Goal: Task Accomplishment & Management: Use online tool/utility

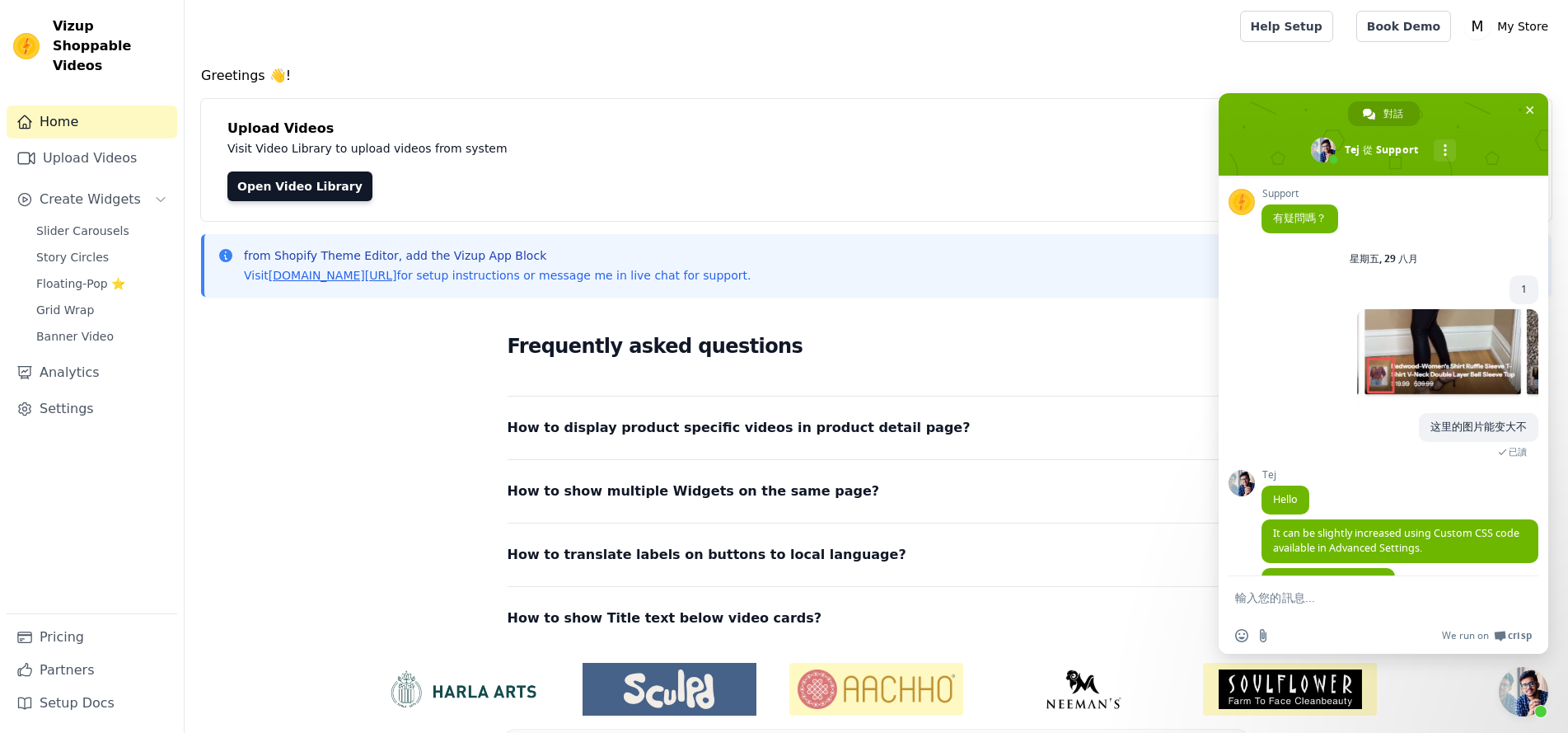
scroll to position [160, 0]
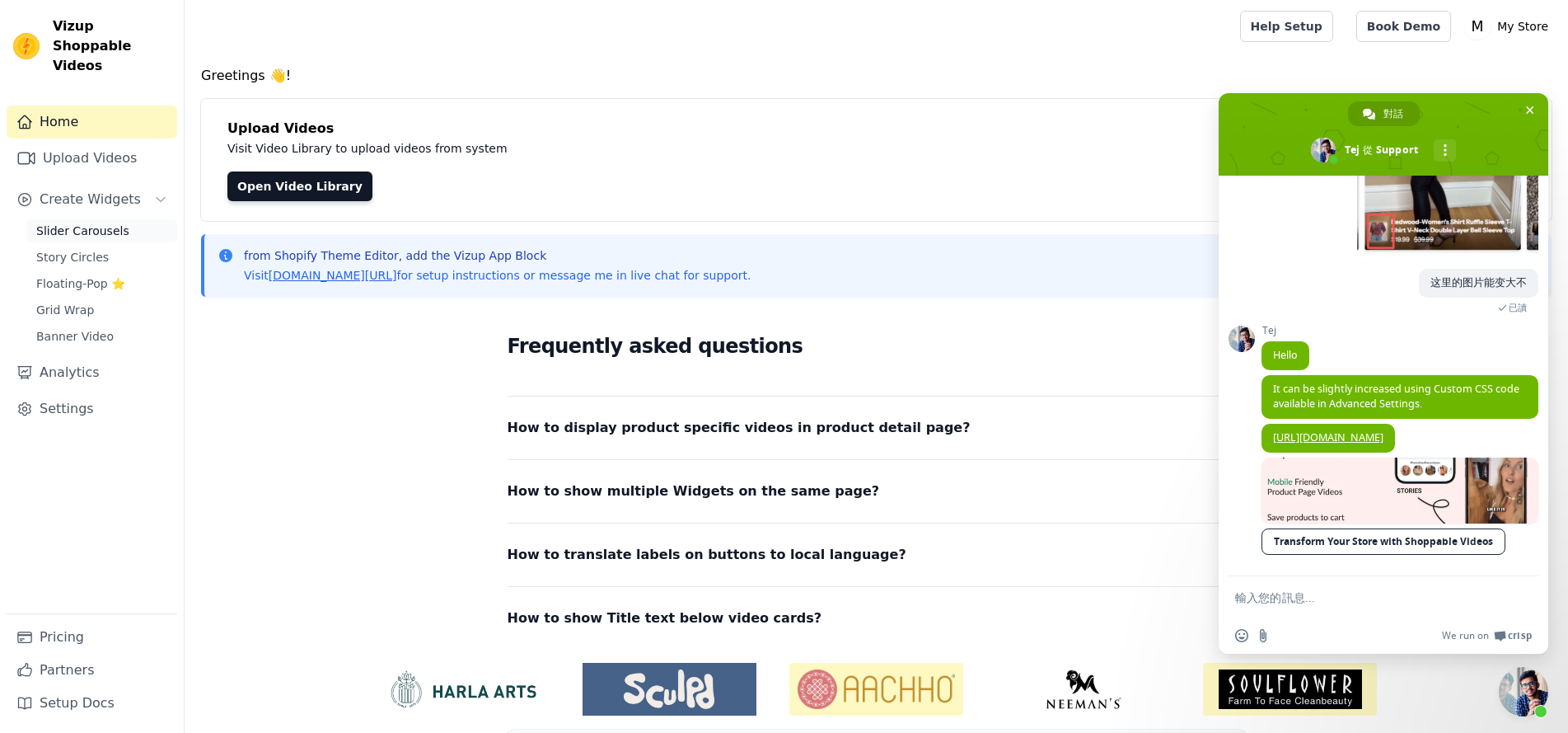
click at [82, 222] on span "Slider Carousels" at bounding box center [83, 230] width 93 height 16
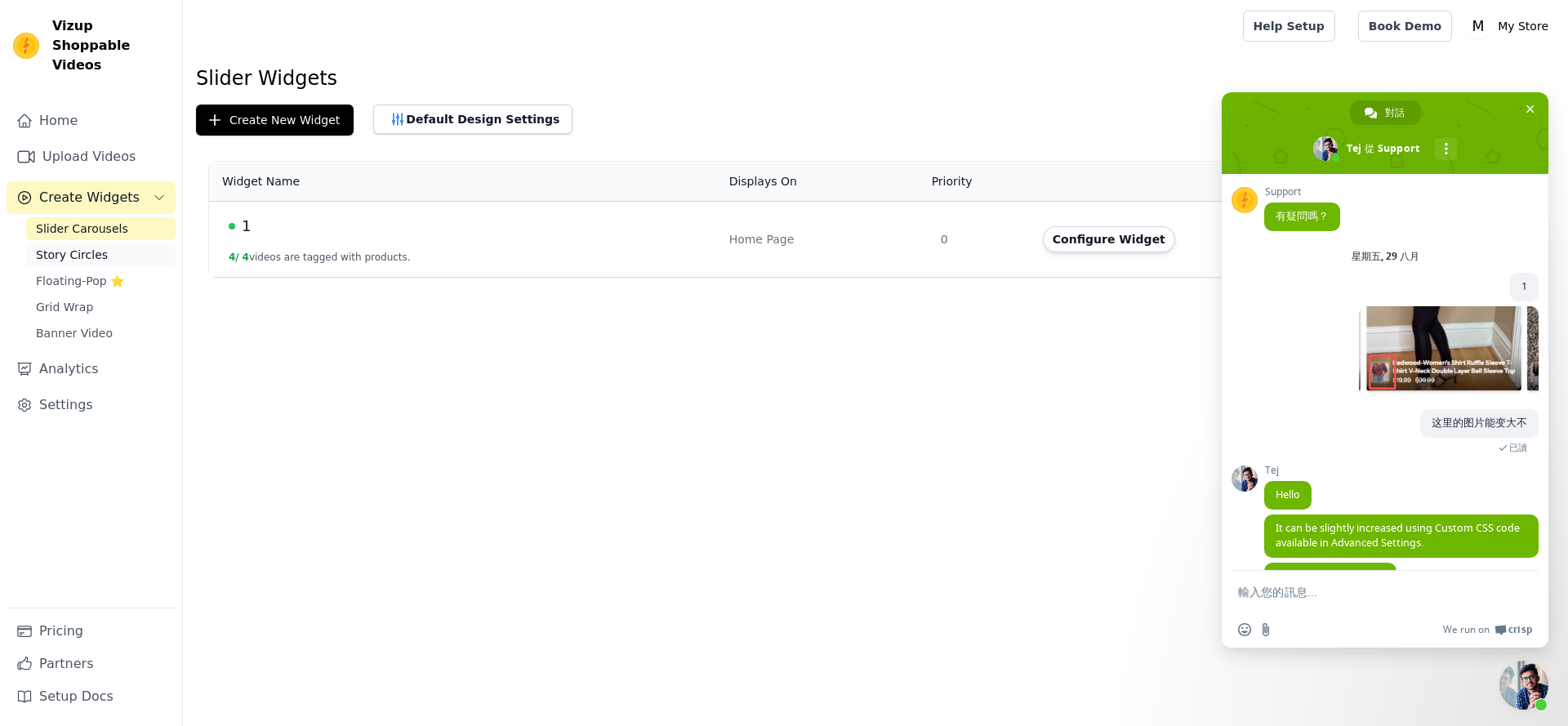
scroll to position [158, 0]
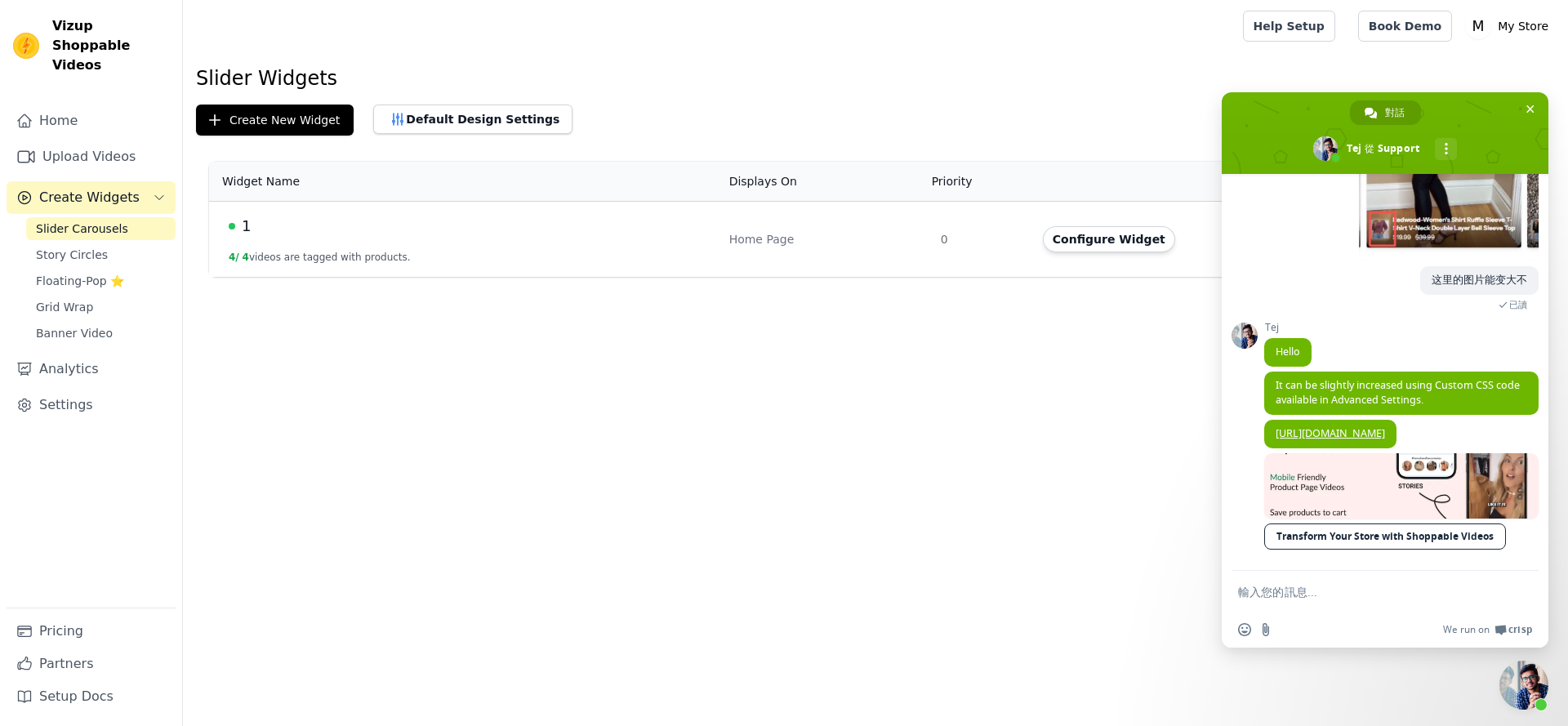
click at [876, 260] on td "Home Page" at bounding box center [825, 239] width 212 height 76
click at [1527, 108] on span "關閉聊天" at bounding box center [1530, 109] width 17 height 17
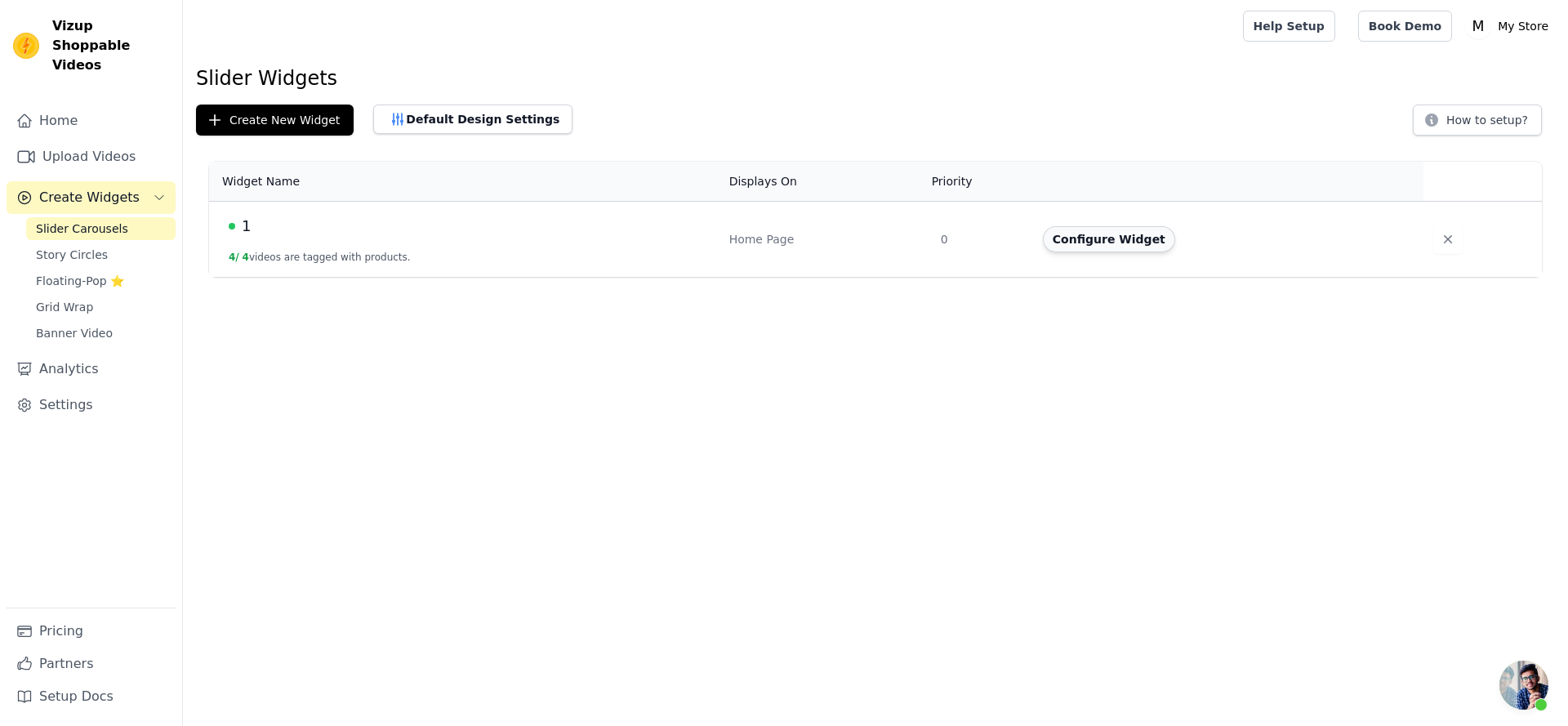
click at [1064, 234] on button "Configure Widget" at bounding box center [1109, 240] width 133 height 26
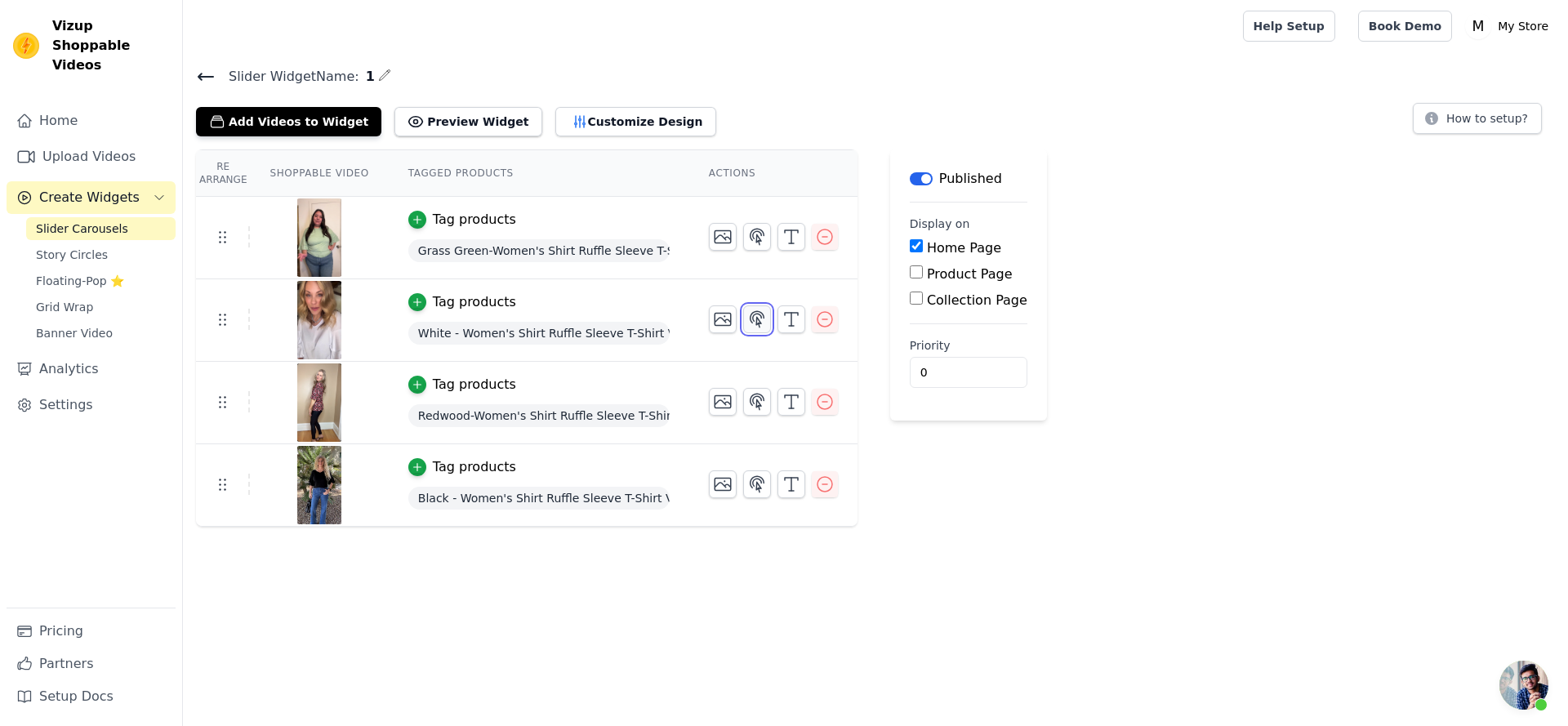
click at [761, 321] on icon "button" at bounding box center [756, 319] width 20 height 20
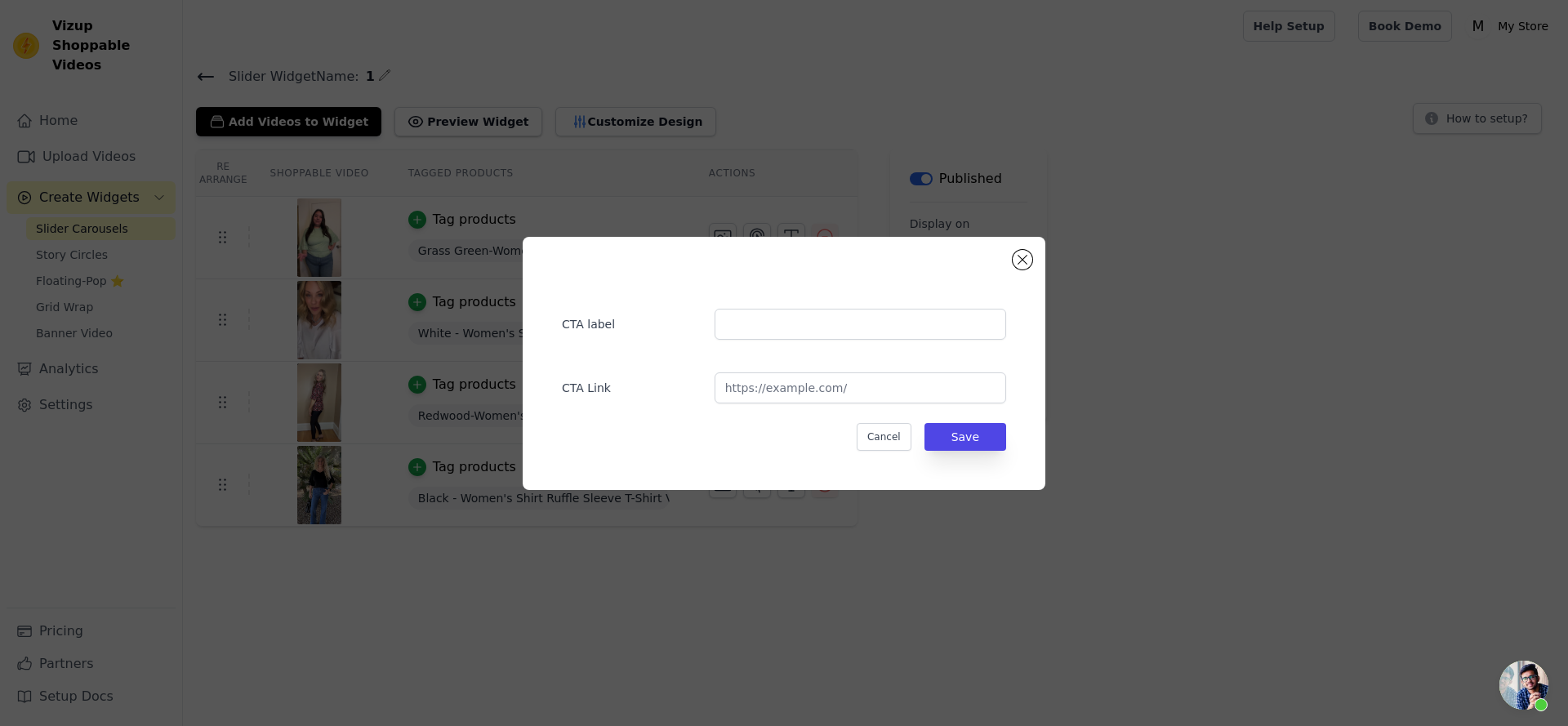
click at [1128, 294] on div "CTA label CTA Link Cancel Save" at bounding box center [784, 363] width 1516 height 306
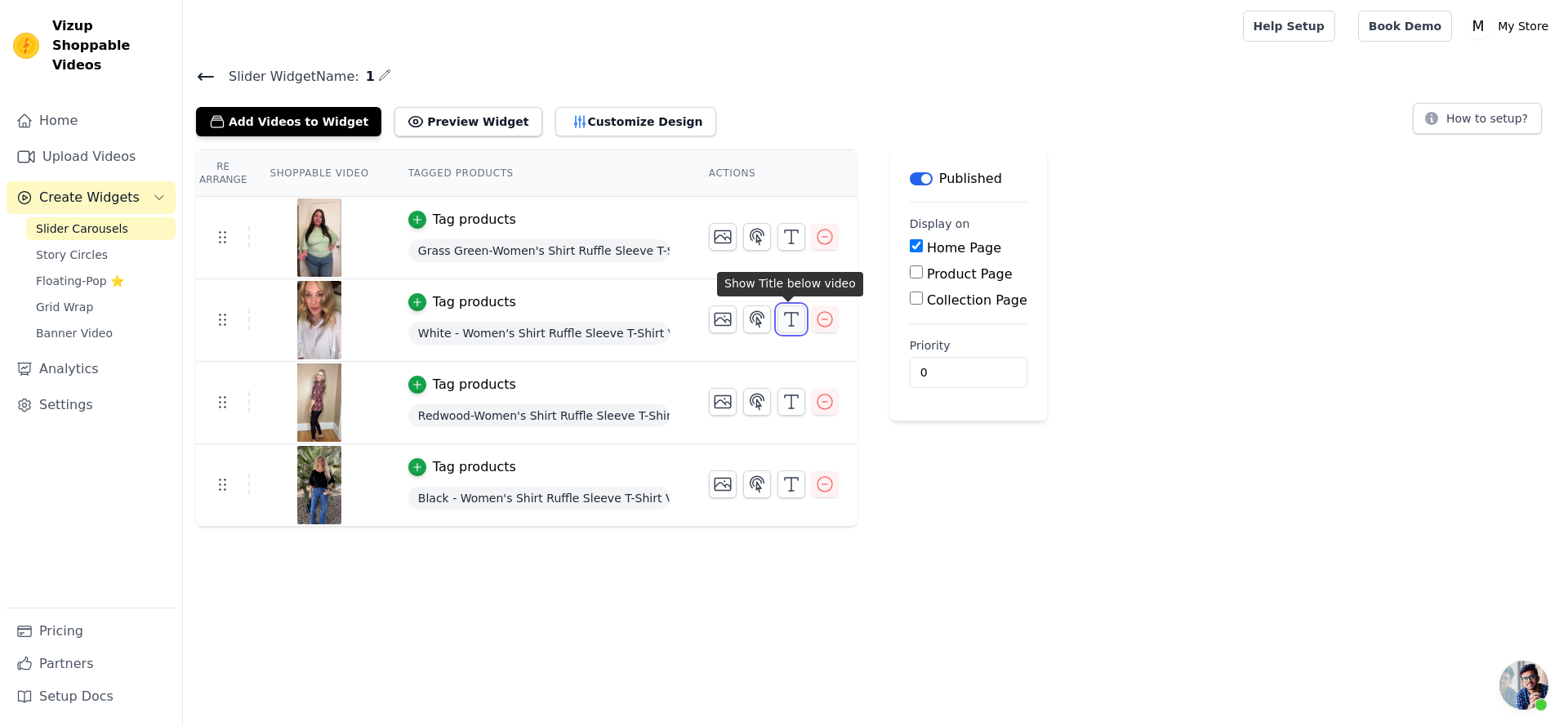
click at [782, 319] on icon "button" at bounding box center [791, 319] width 20 height 20
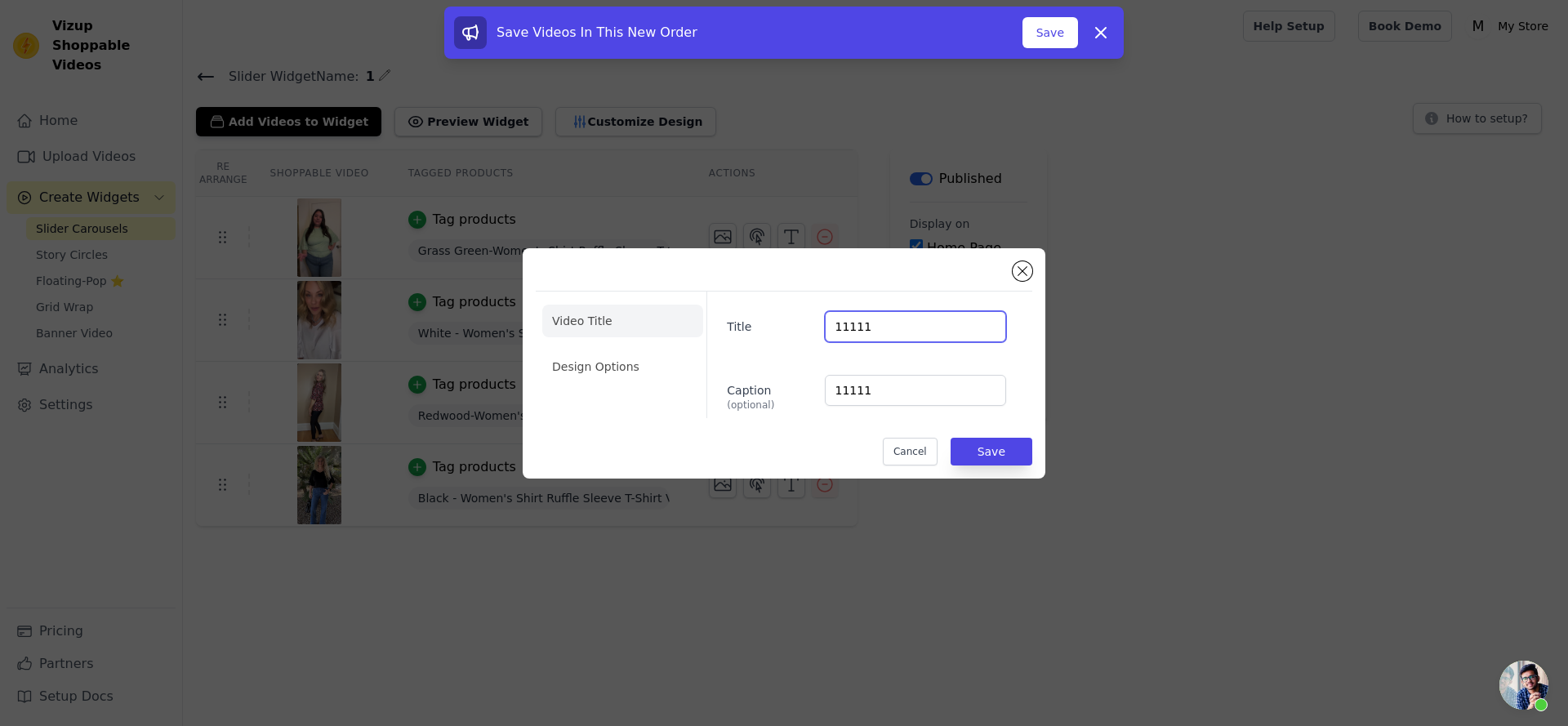
click at [891, 327] on input "11111" at bounding box center [915, 326] width 182 height 31
type input "1"
click at [1026, 450] on button "Save" at bounding box center [991, 451] width 82 height 28
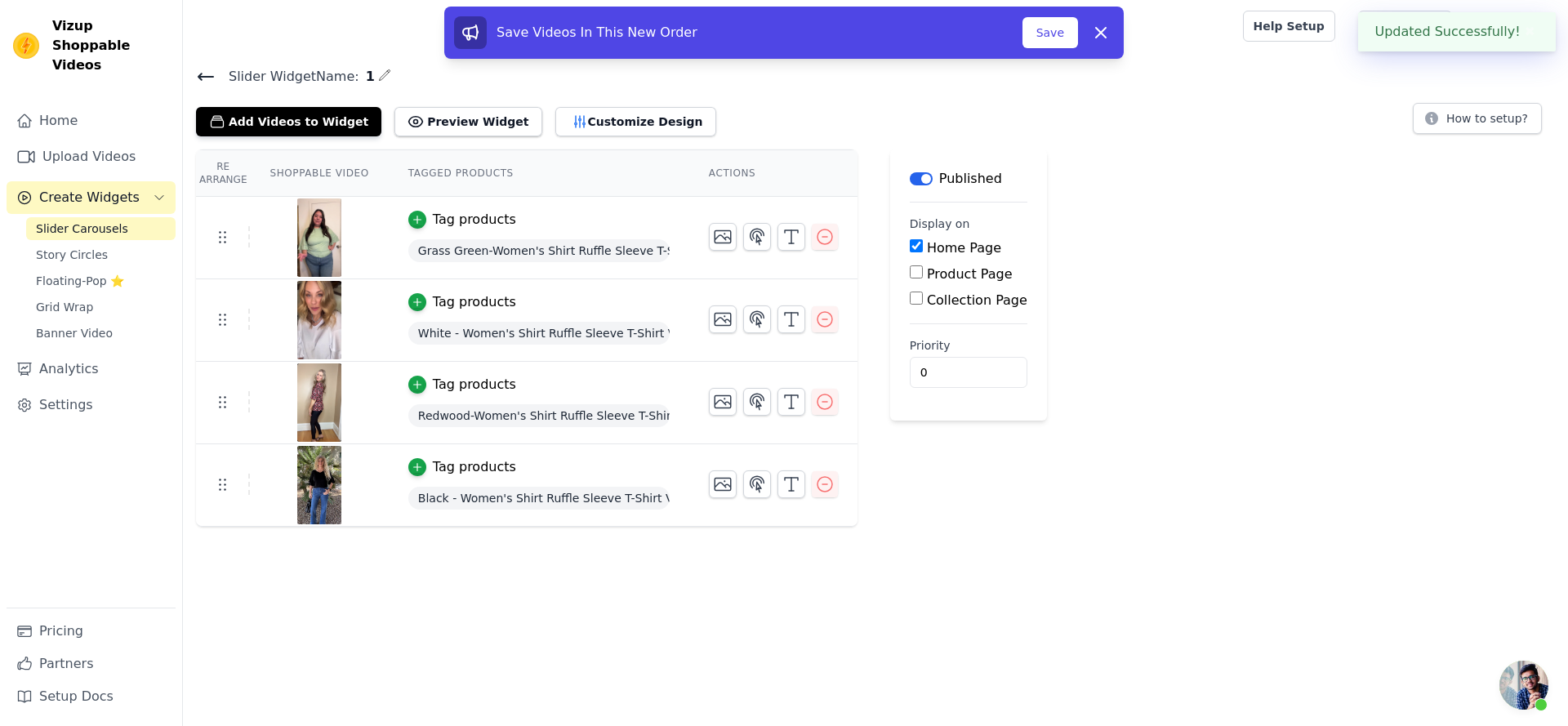
click at [992, 450] on div "Label Published Display on Home Page Product Page Collection Page Priority 0" at bounding box center [968, 338] width 157 height 377
click at [822, 330] on button "button" at bounding box center [825, 320] width 26 height 26
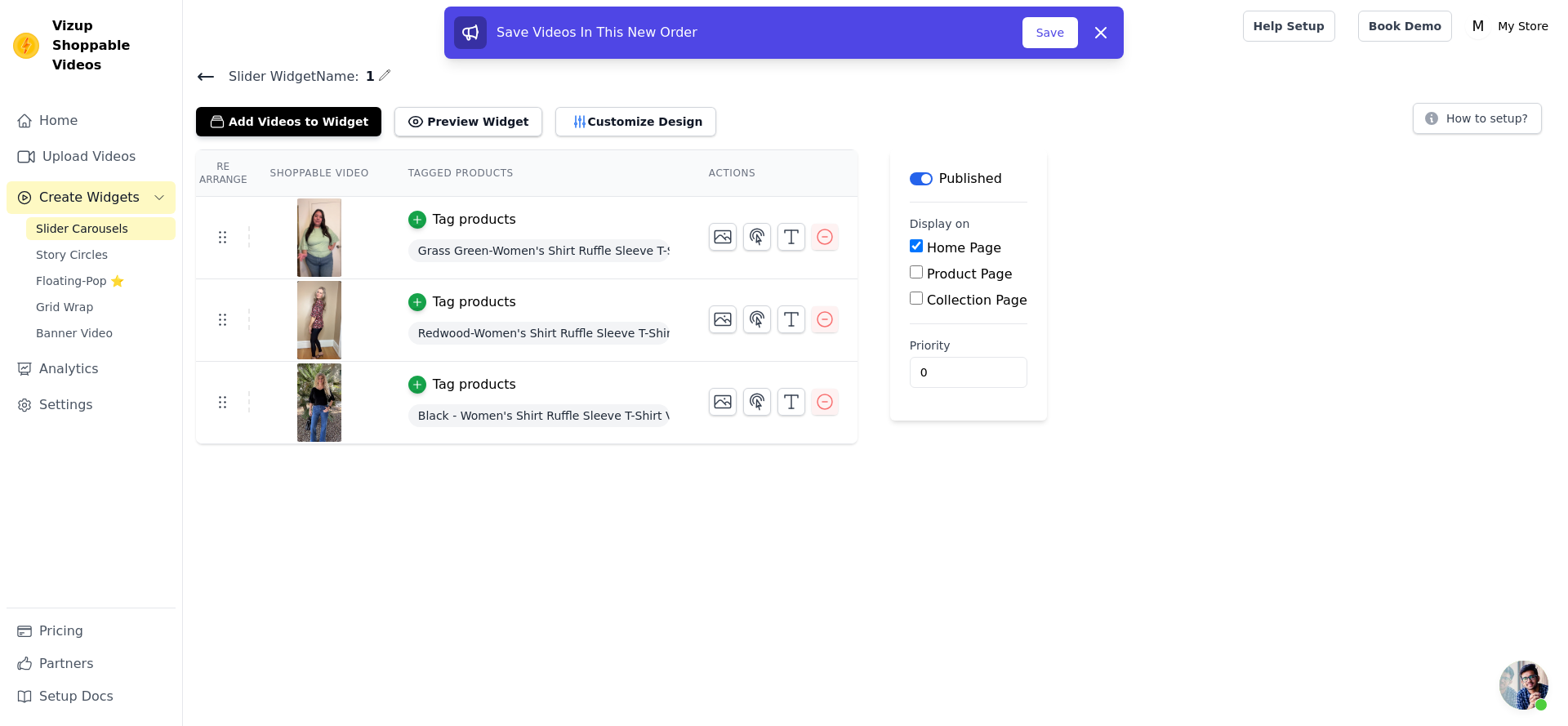
click at [208, 71] on icon at bounding box center [205, 76] width 20 height 20
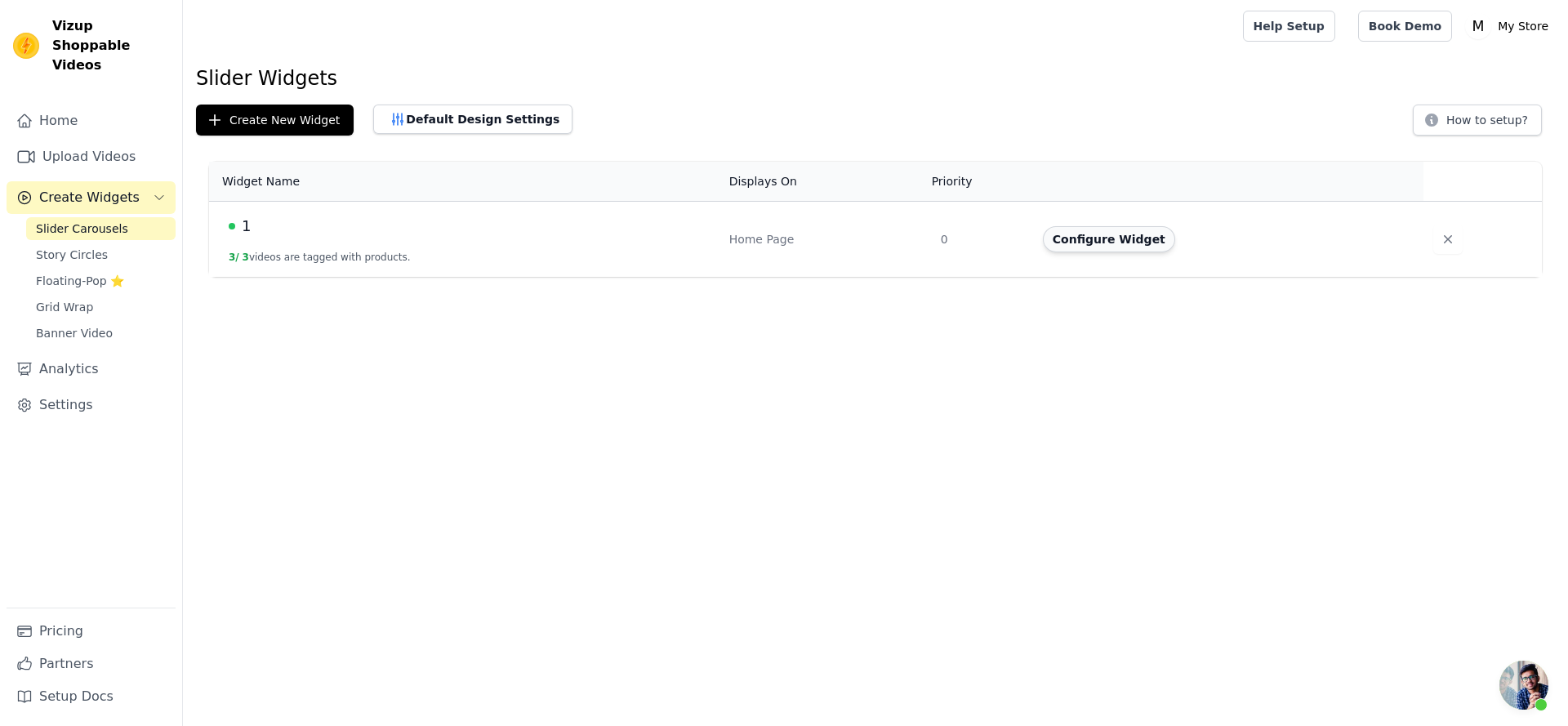
click at [1127, 231] on button "Configure Widget" at bounding box center [1109, 240] width 133 height 26
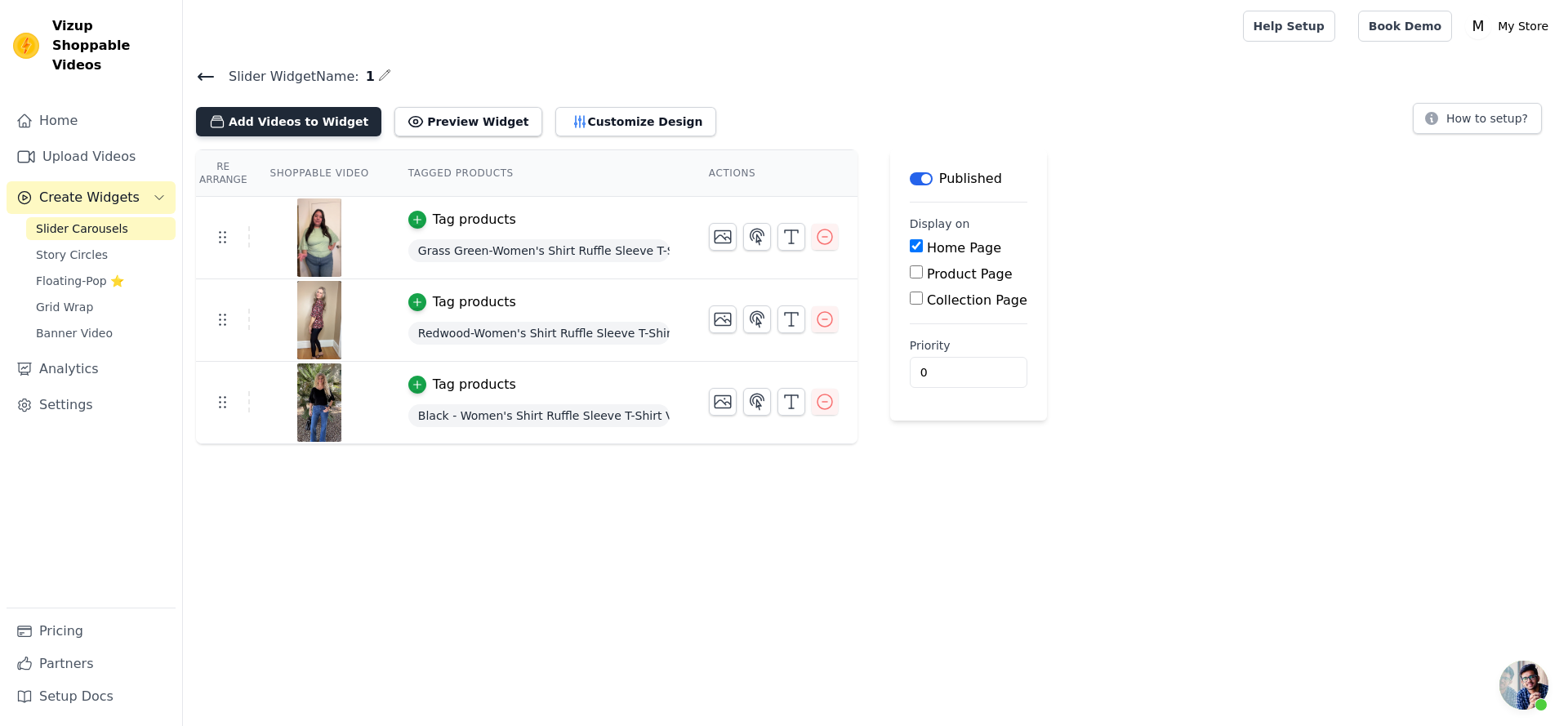
click at [332, 124] on button "Add Videos to Widget" at bounding box center [288, 121] width 185 height 29
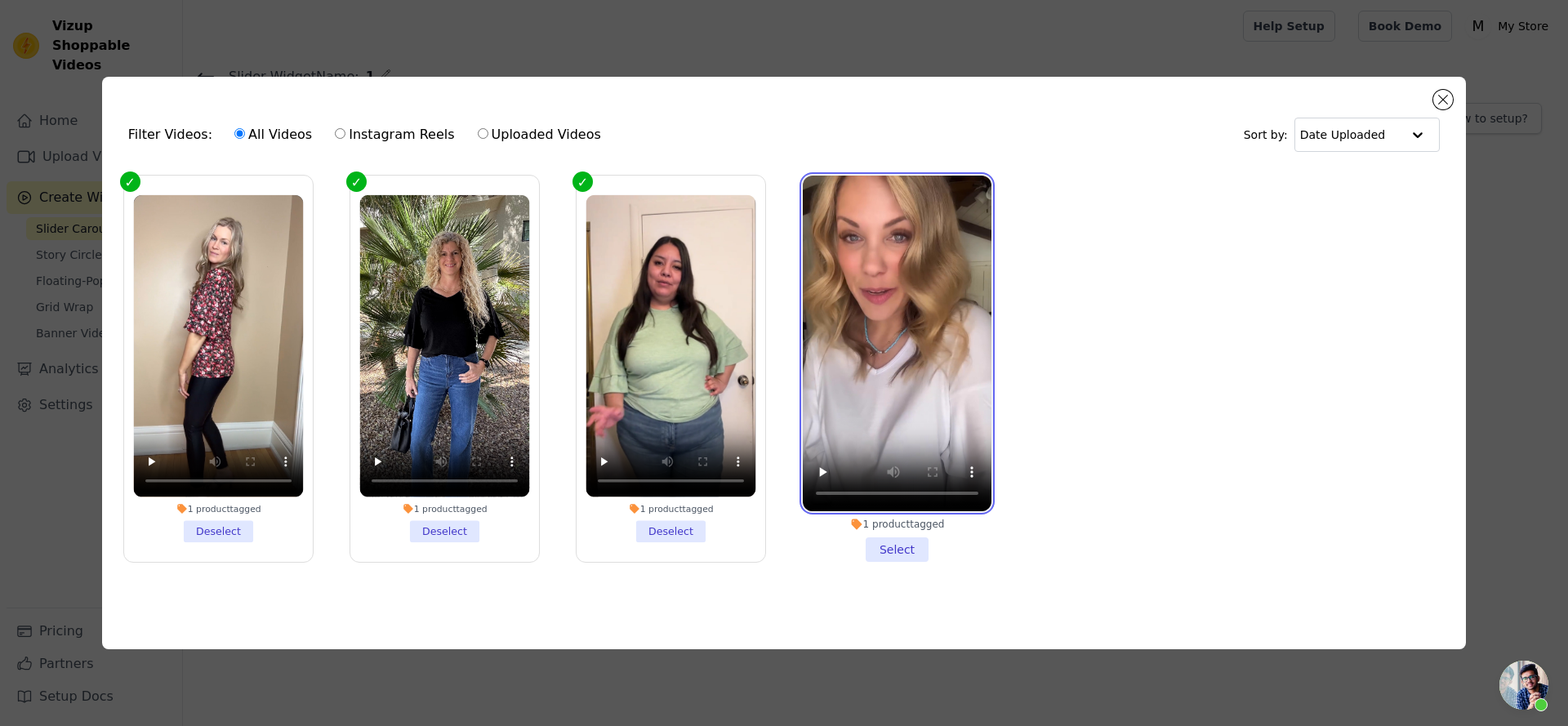
click at [895, 303] on video at bounding box center [897, 343] width 189 height 336
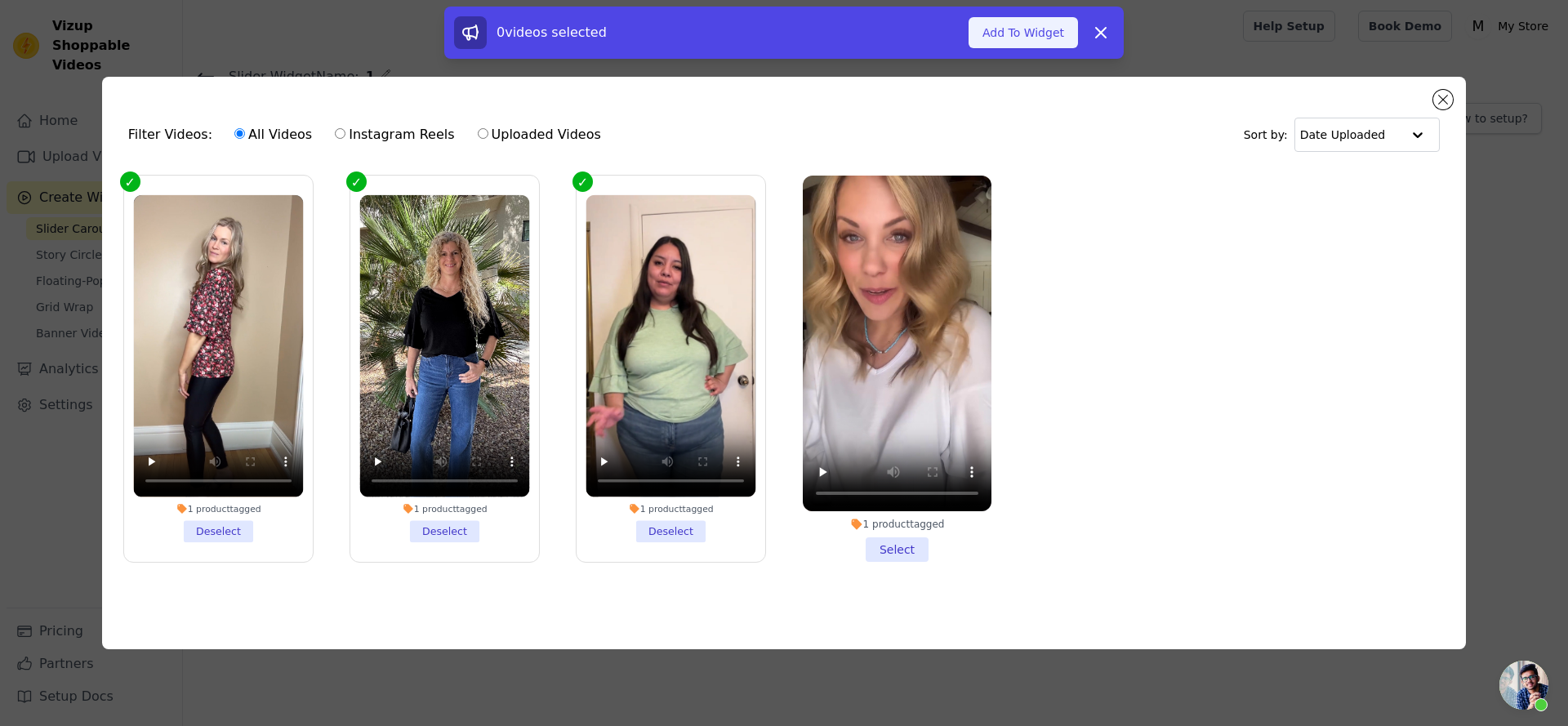
click at [1057, 23] on button "Add To Widget" at bounding box center [1023, 32] width 109 height 31
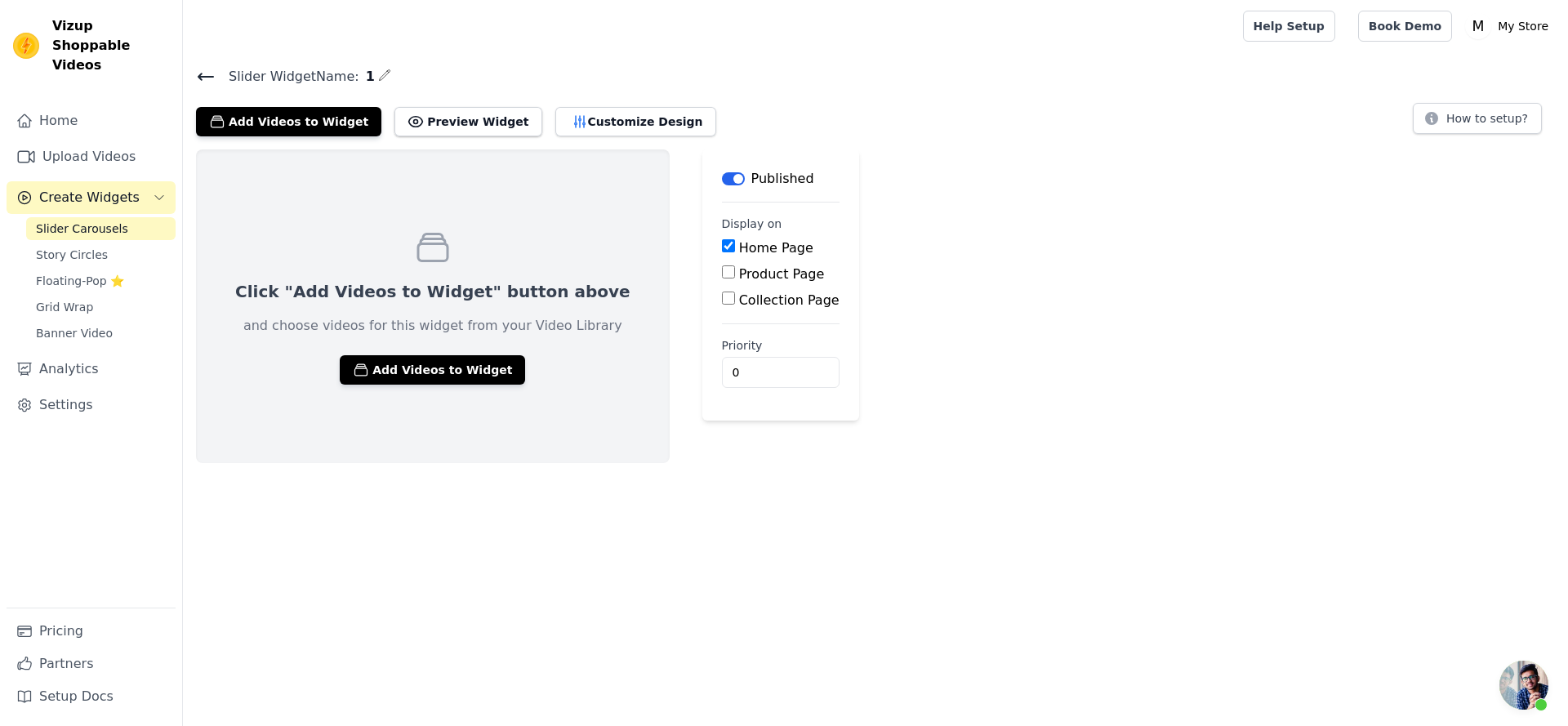
click at [473, 208] on div "Click "Add Videos to Widget" button above and choose videos for this widget fro…" at bounding box center [433, 306] width 474 height 313
click at [448, 375] on button "Add Videos to Widget" at bounding box center [432, 370] width 185 height 29
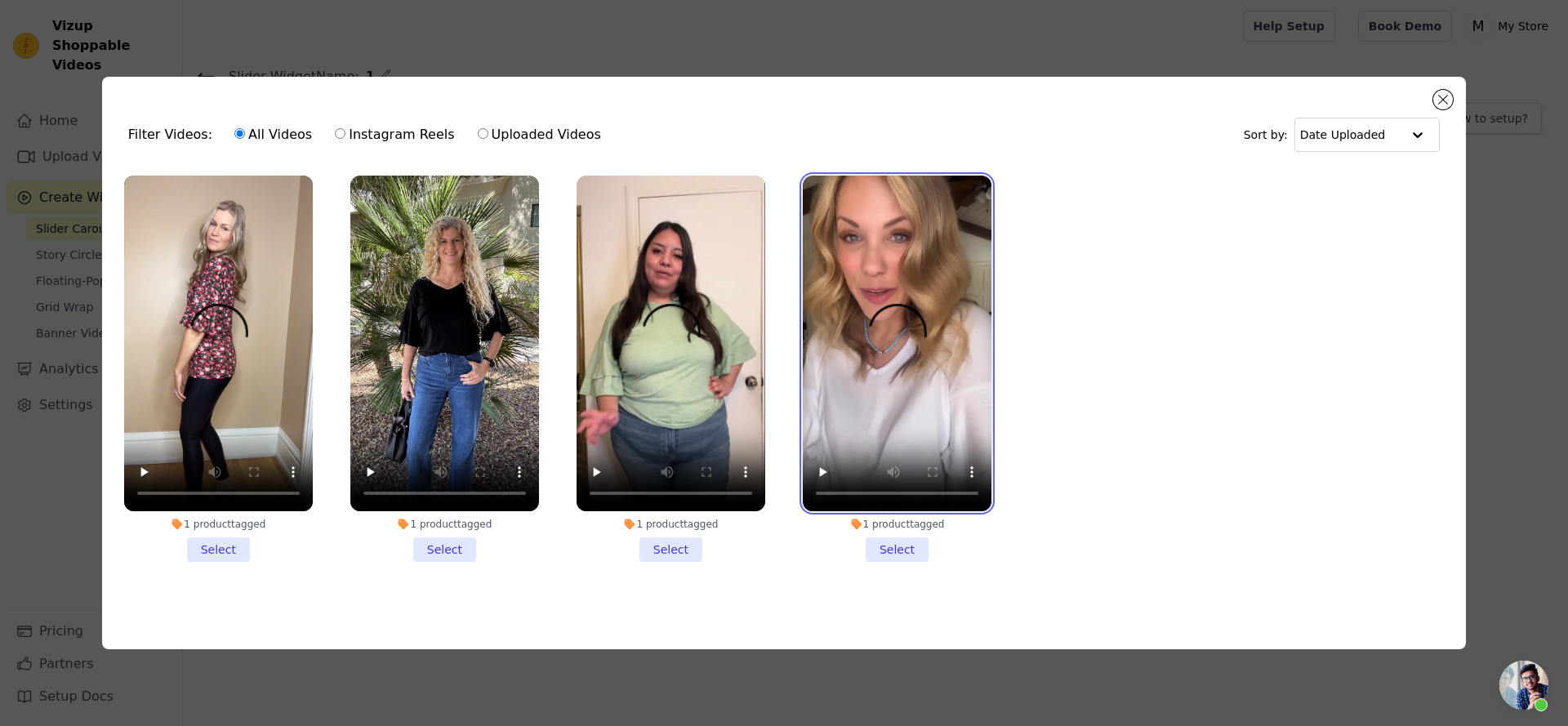
click at [855, 308] on video at bounding box center [897, 343] width 189 height 336
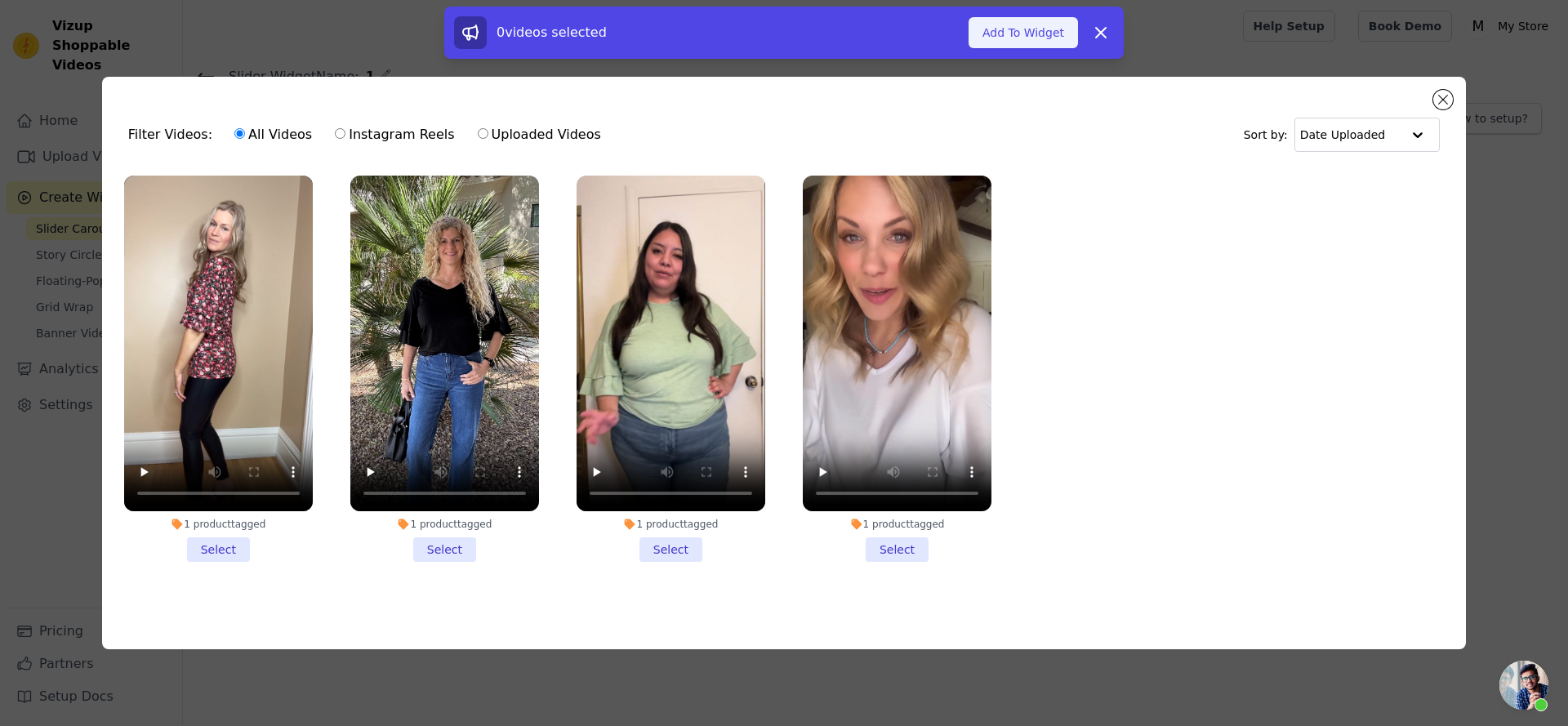
click at [1016, 40] on button "Add To Widget" at bounding box center [1023, 32] width 109 height 31
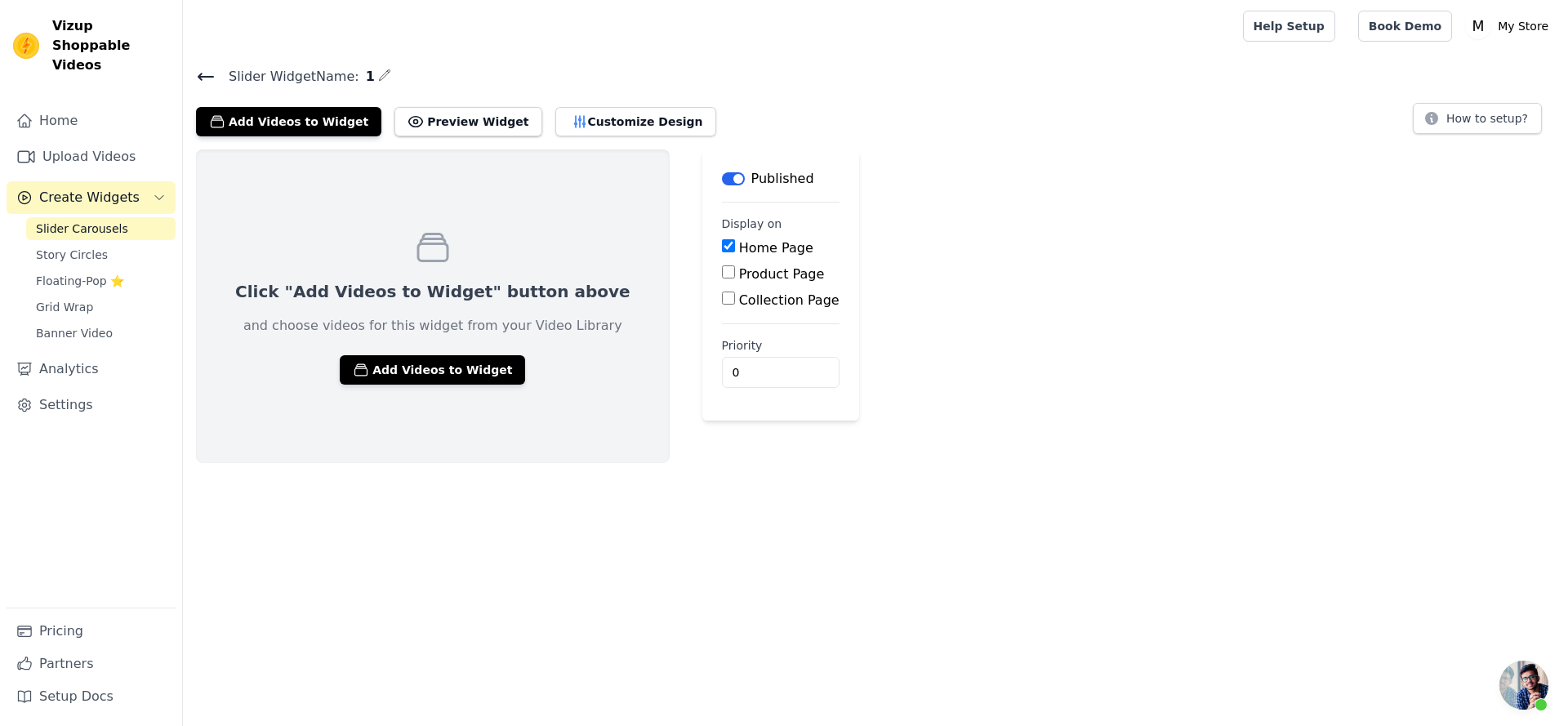
click at [1125, 276] on div "Click "Add Videos to Widget" button above and choose videos for this widget fro…" at bounding box center [875, 306] width 1386 height 313
click at [195, 82] on div "Slider Widget Name: 1 Add Videos to Widget Preview Widget Customize Design How …" at bounding box center [875, 101] width 1386 height 71
click at [208, 71] on icon at bounding box center [205, 76] width 20 height 20
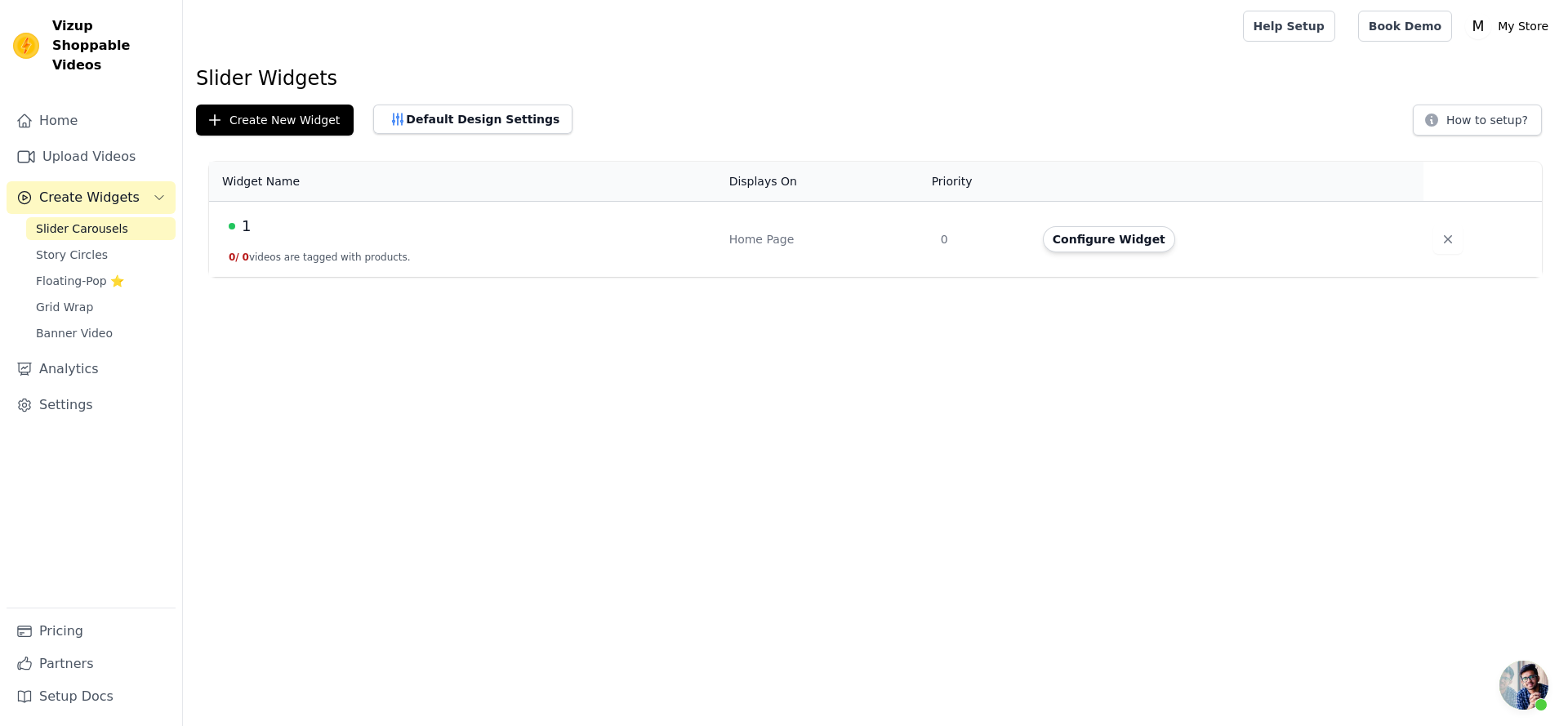
click at [895, 240] on div "Home Page" at bounding box center [825, 239] width 192 height 16
click at [1067, 229] on button "Configure Widget" at bounding box center [1109, 240] width 133 height 26
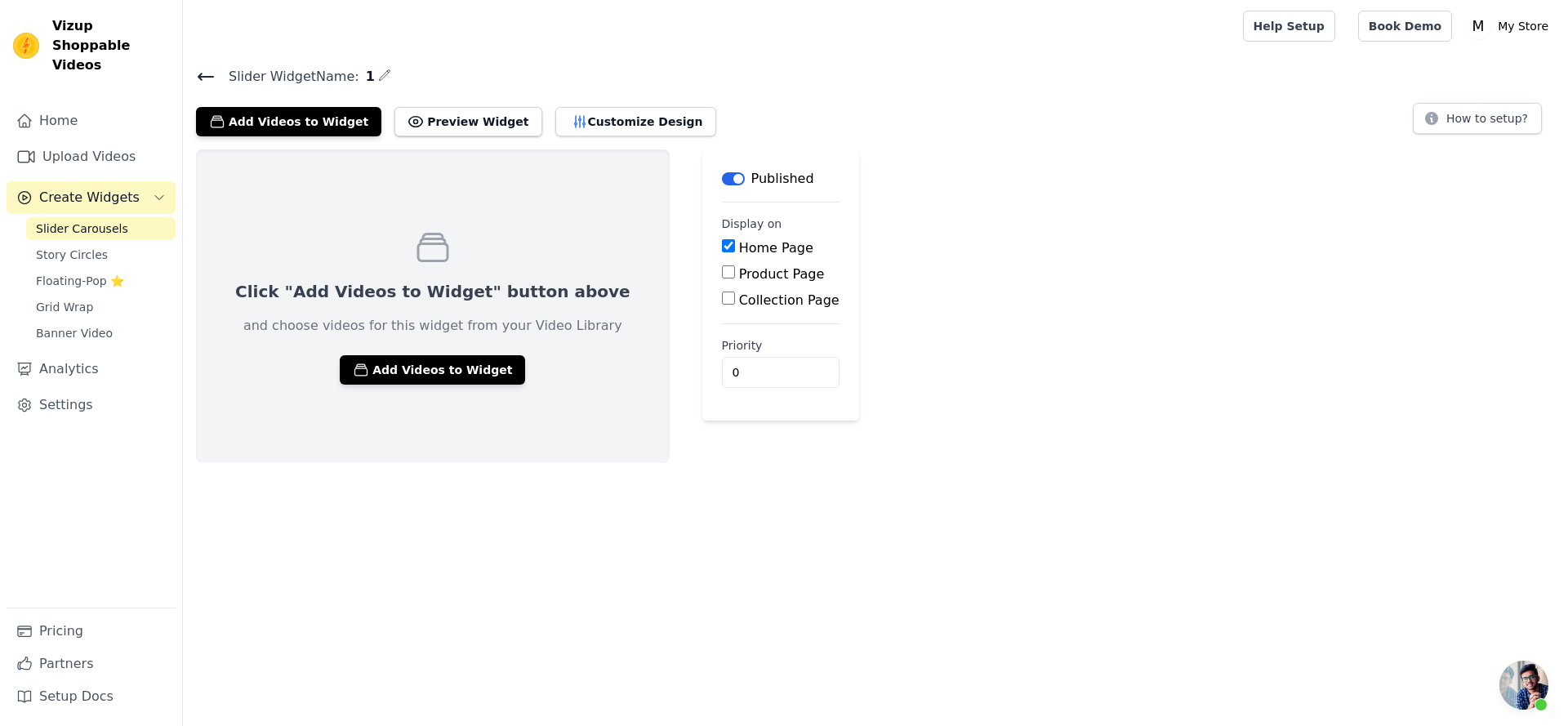
click at [76, 220] on span "Slider Carousels" at bounding box center [82, 228] width 92 height 16
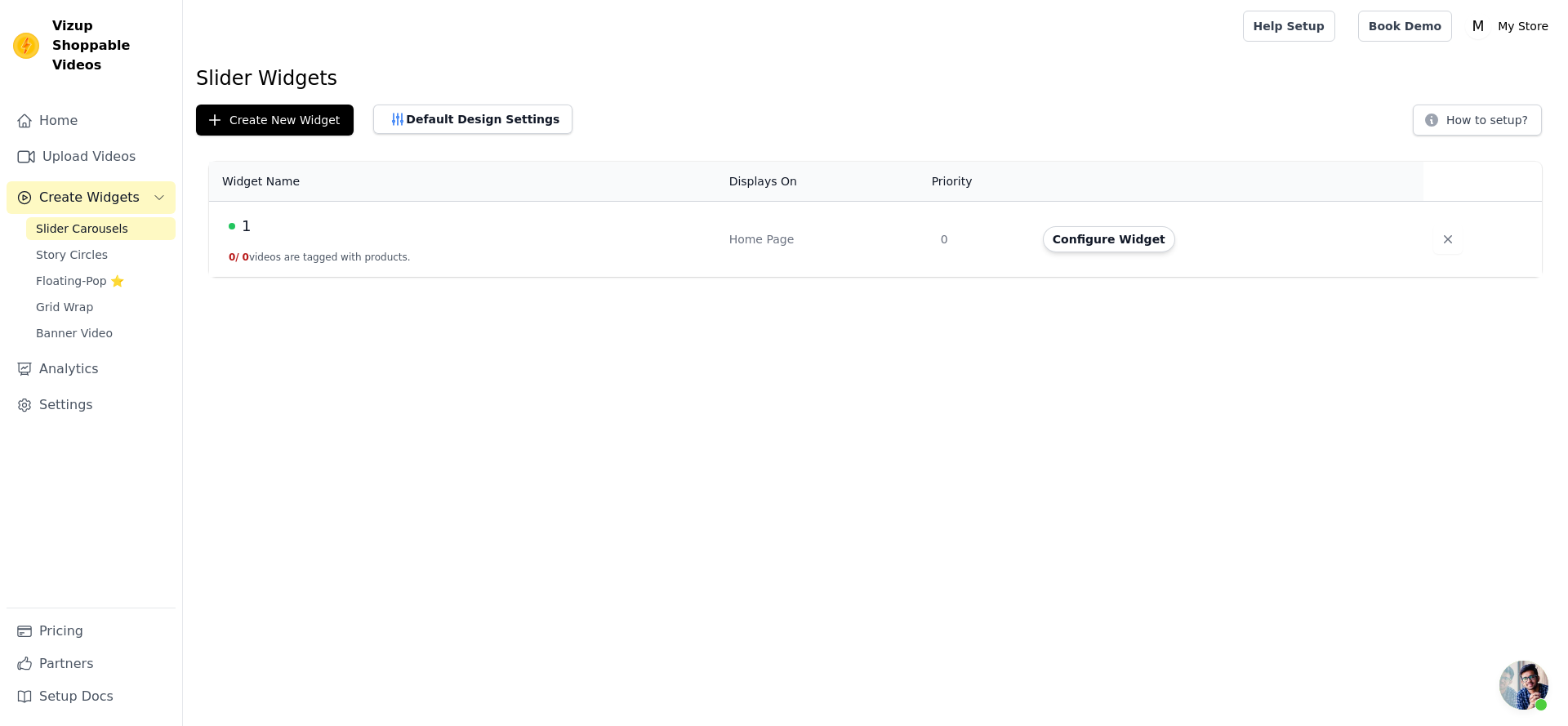
click at [321, 245] on td "1 0 / 0 videos are tagged with products." at bounding box center [464, 239] width 511 height 76
drag, startPoint x: 270, startPoint y: 127, endPoint x: 1050, endPoint y: 261, distance: 791.4
click at [531, 276] on html "Vizup Shoppable Videos Home Upload Videos Create Widgets Slider Carousels Story…" at bounding box center [784, 138] width 1568 height 276
click at [1069, 234] on button "Configure Widget" at bounding box center [1109, 240] width 133 height 26
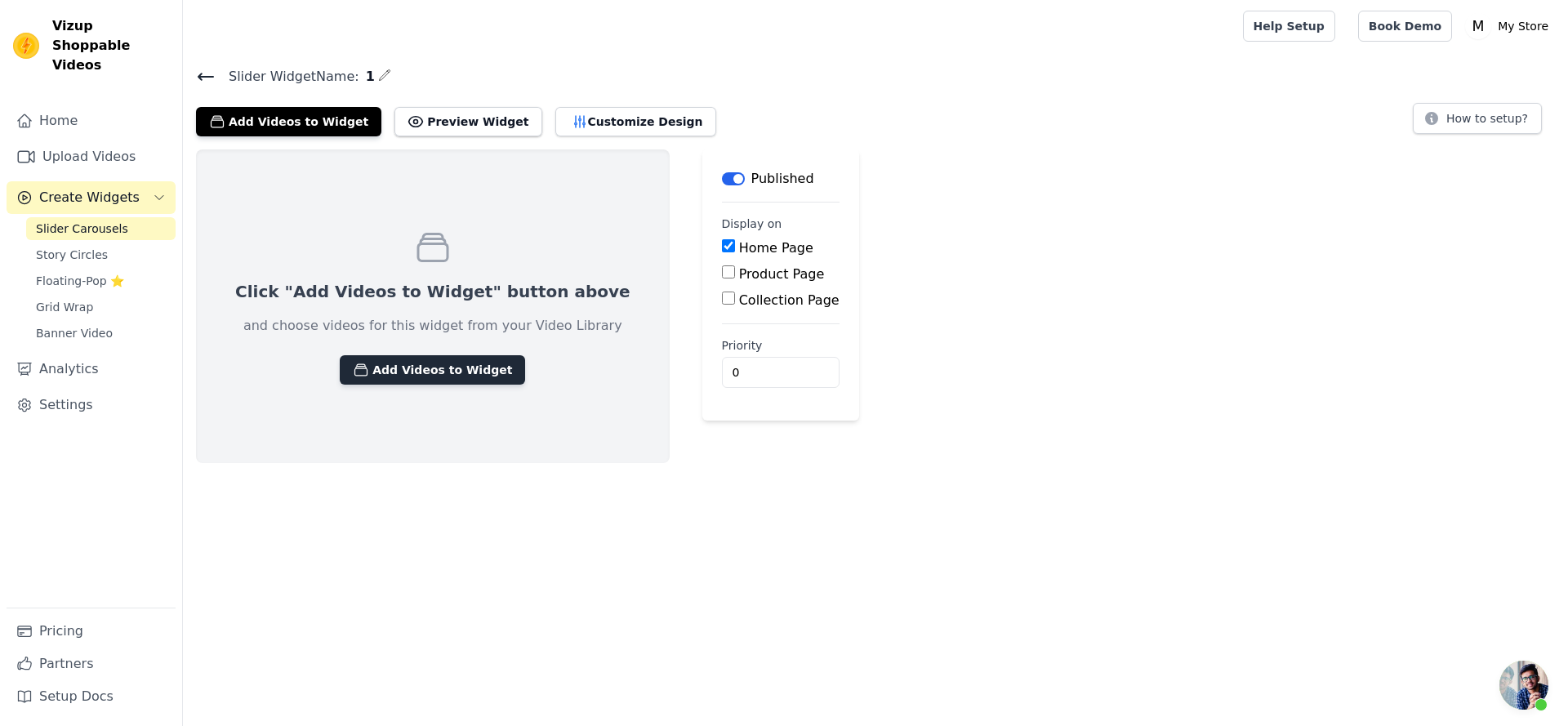
click at [479, 380] on button "Add Videos to Widget" at bounding box center [432, 370] width 185 height 29
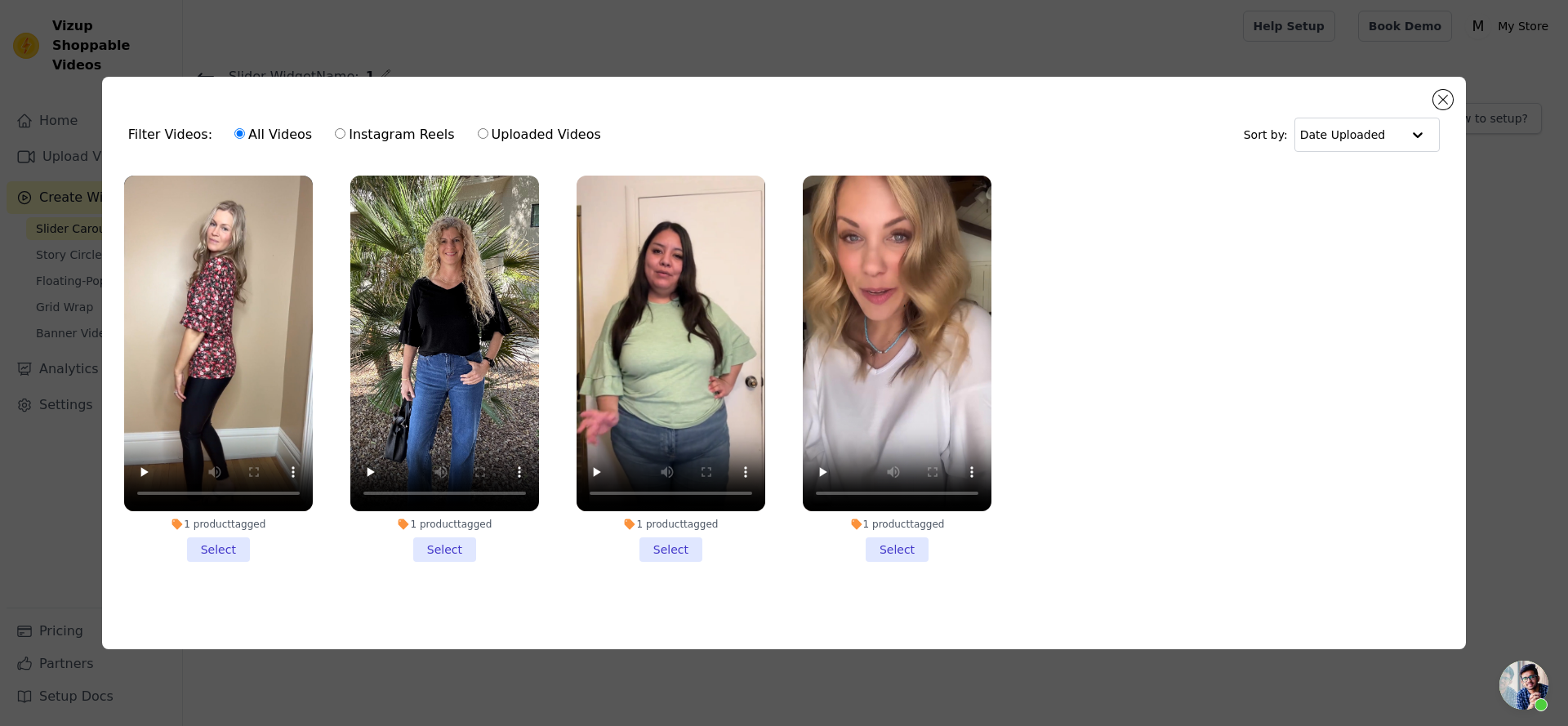
click at [214, 543] on li "1 product tagged Select" at bounding box center [218, 369] width 189 height 387
click at [0, 0] on input "1 product tagged Select" at bounding box center [0, 0] width 0 height 0
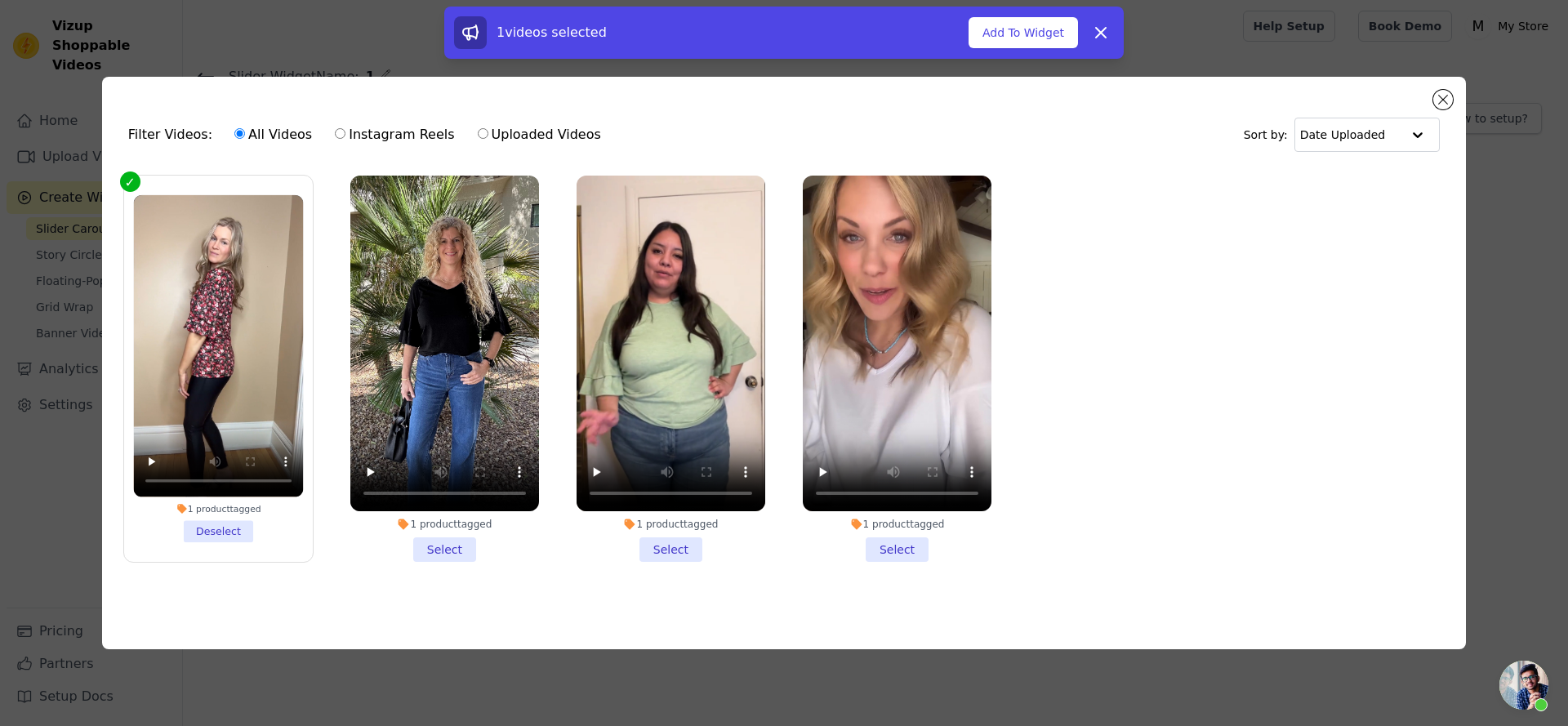
click at [439, 538] on li "1 product tagged Select" at bounding box center [444, 369] width 189 height 387
click at [0, 0] on input "1 product tagged Select" at bounding box center [0, 0] width 0 height 0
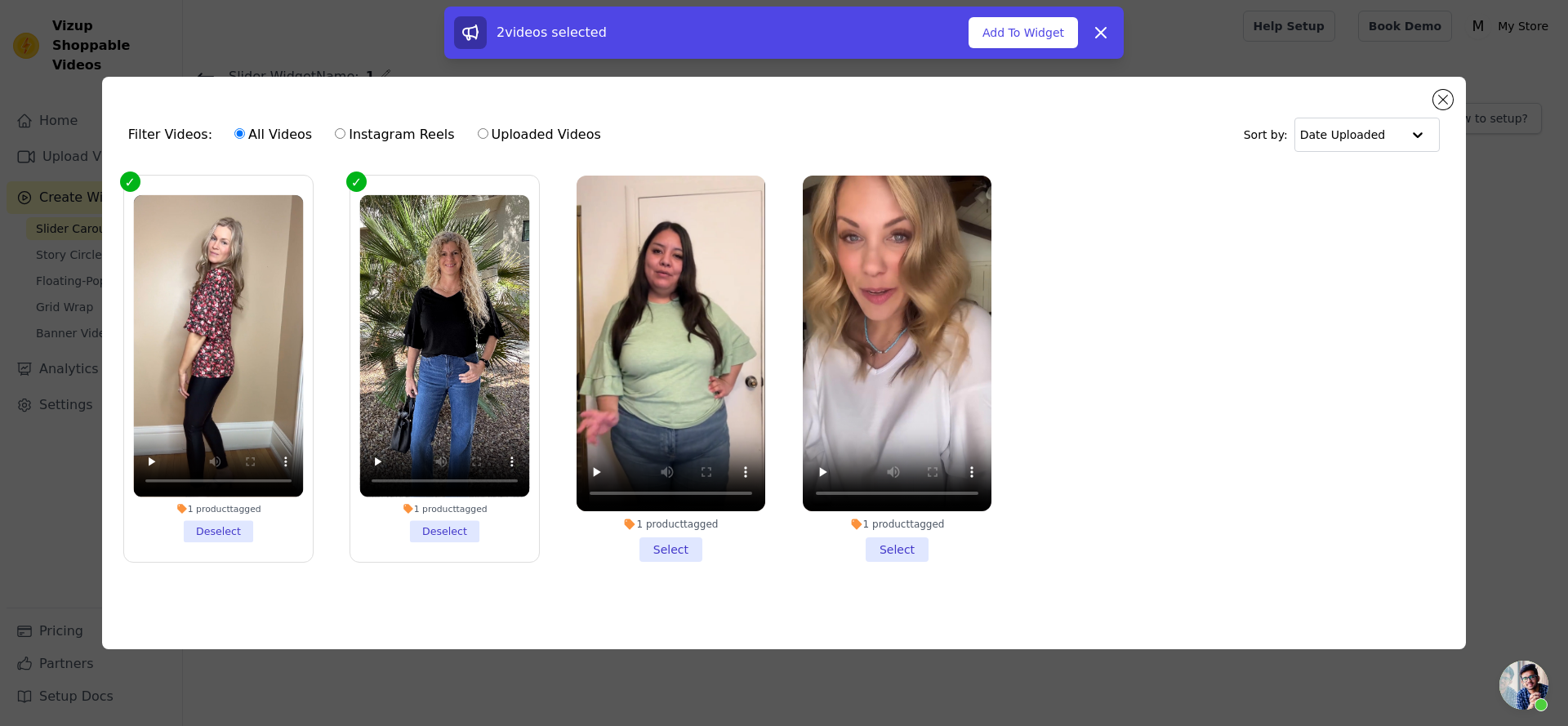
click at [715, 536] on li "1 product tagged Select" at bounding box center [671, 369] width 189 height 387
click at [0, 0] on input "1 product tagged Select" at bounding box center [0, 0] width 0 height 0
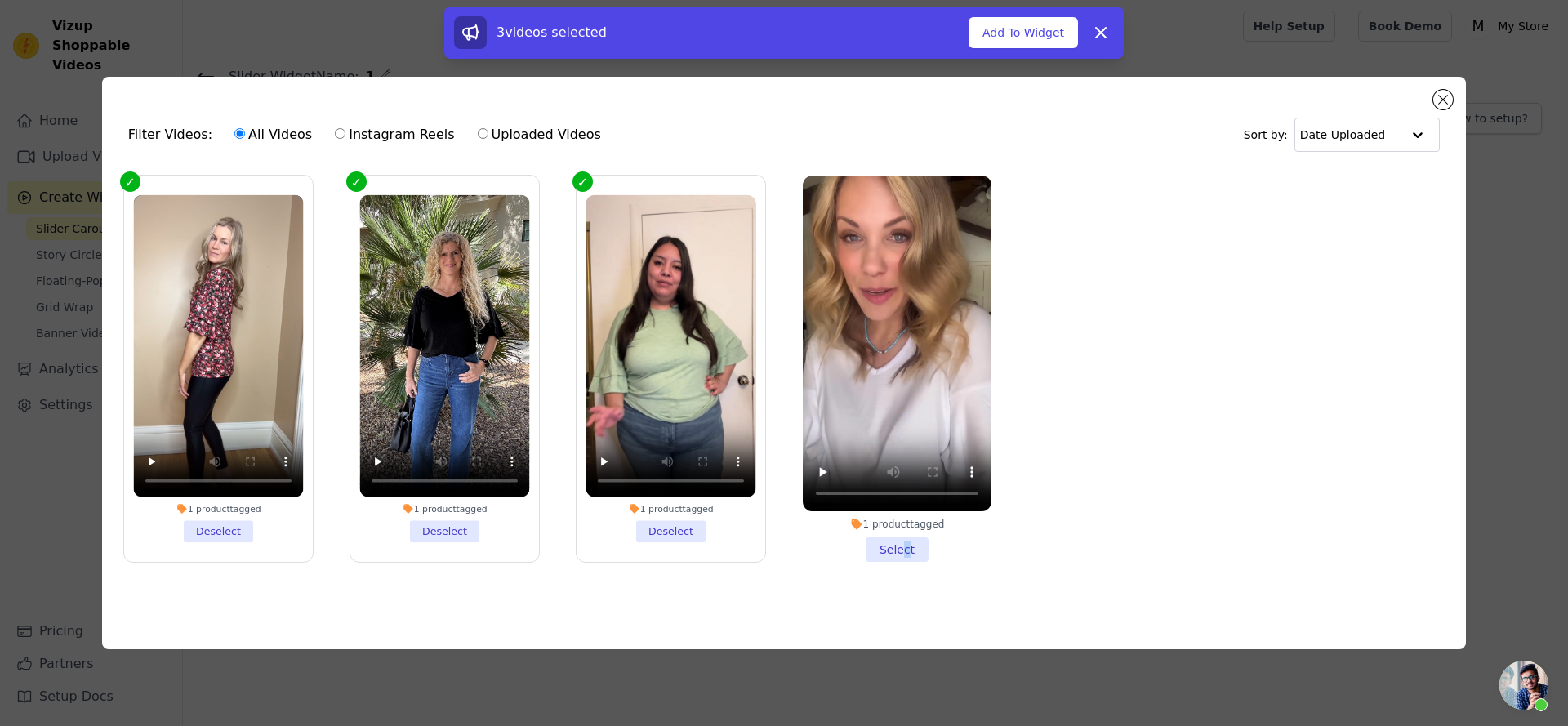
click at [906, 539] on li "1 product tagged Select" at bounding box center [897, 369] width 189 height 387
click at [1008, 35] on button "Add To Widget" at bounding box center [1023, 32] width 109 height 31
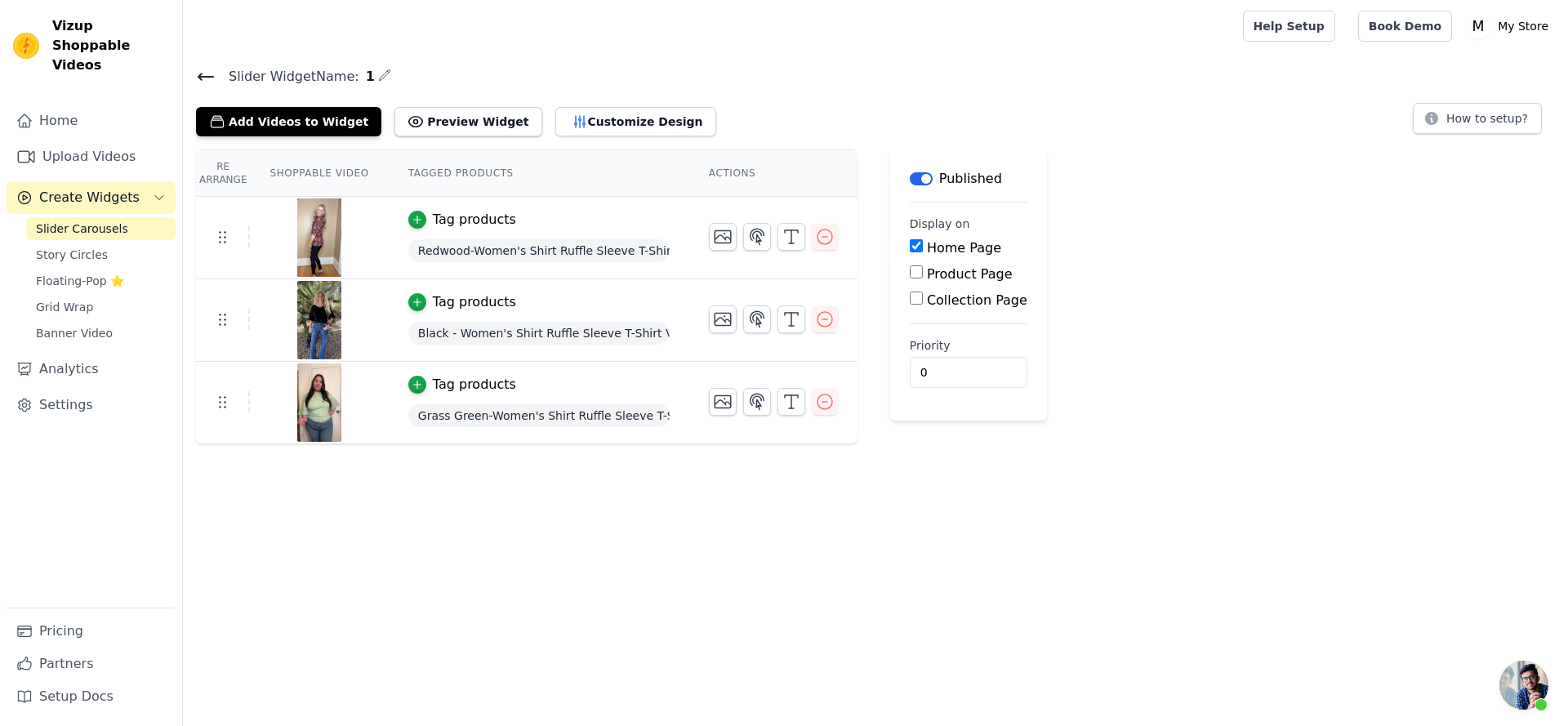
click at [558, 444] on html "Vizup Shoppable Videos Home Upload Videos Create Widgets Slider Carousels Story…" at bounding box center [784, 222] width 1568 height 444
click at [489, 444] on html "Vizup Shoppable Videos Home Upload Videos Create Widgets Slider Carousels Story…" at bounding box center [784, 222] width 1568 height 444
click at [201, 71] on icon at bounding box center [205, 76] width 20 height 20
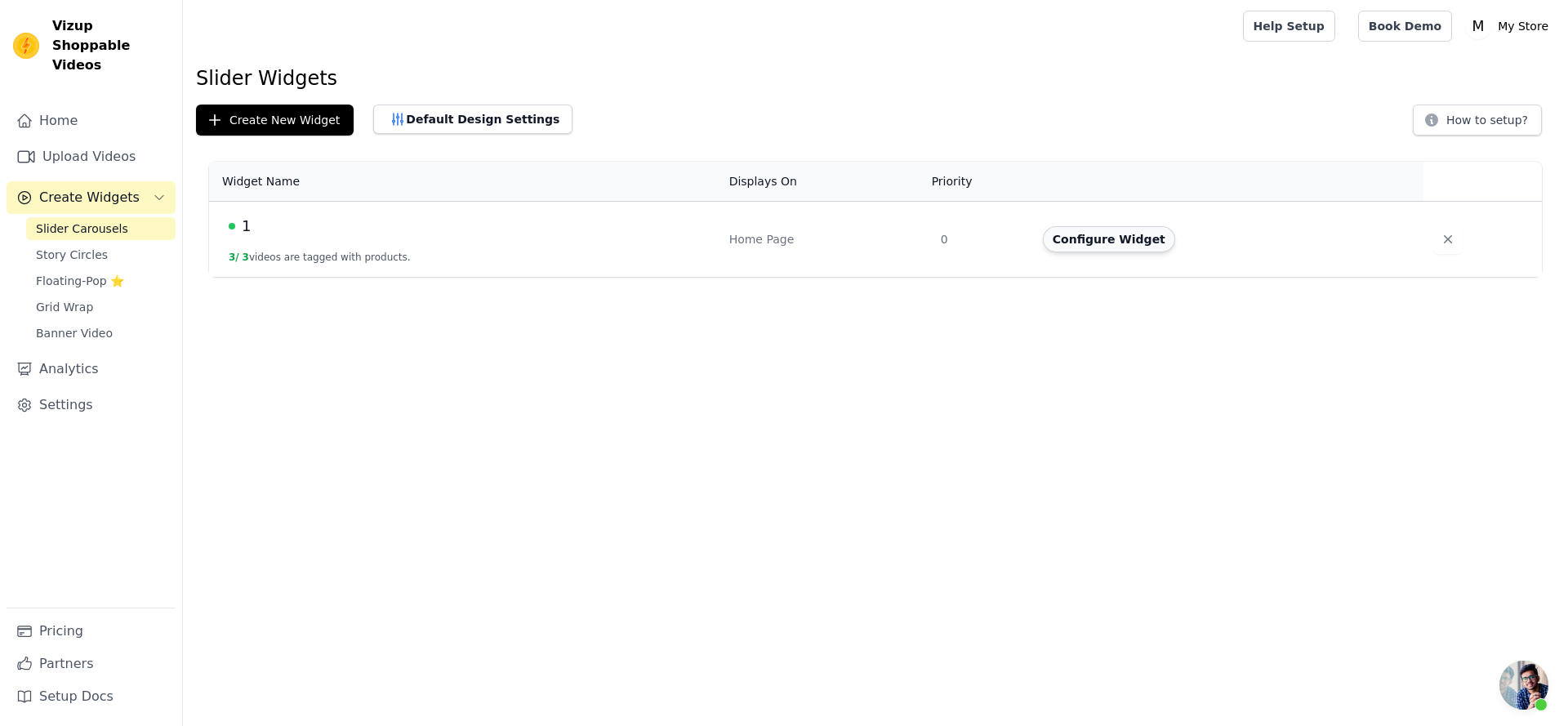
click at [1080, 237] on button "Configure Widget" at bounding box center [1109, 240] width 133 height 26
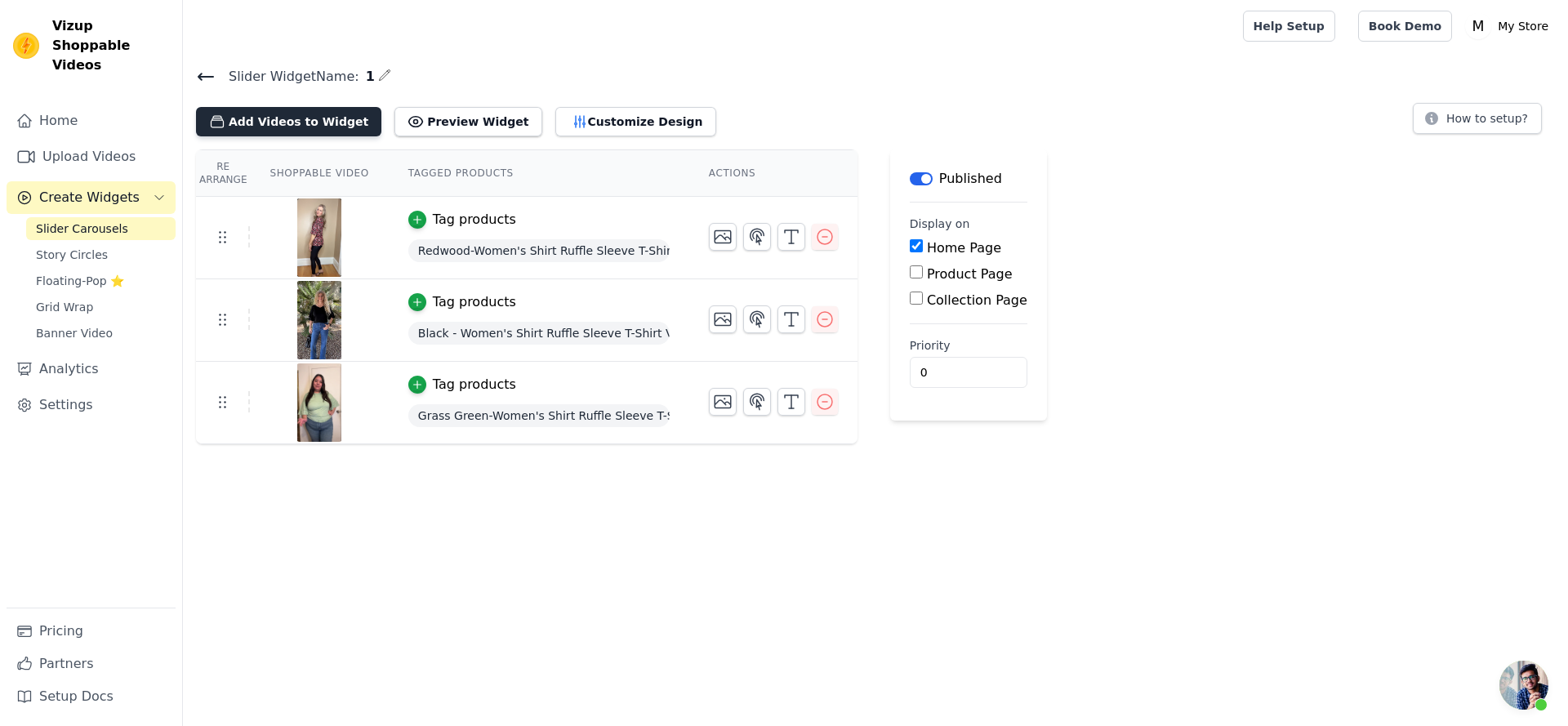
click at [311, 121] on button "Add Videos to Widget" at bounding box center [288, 121] width 185 height 29
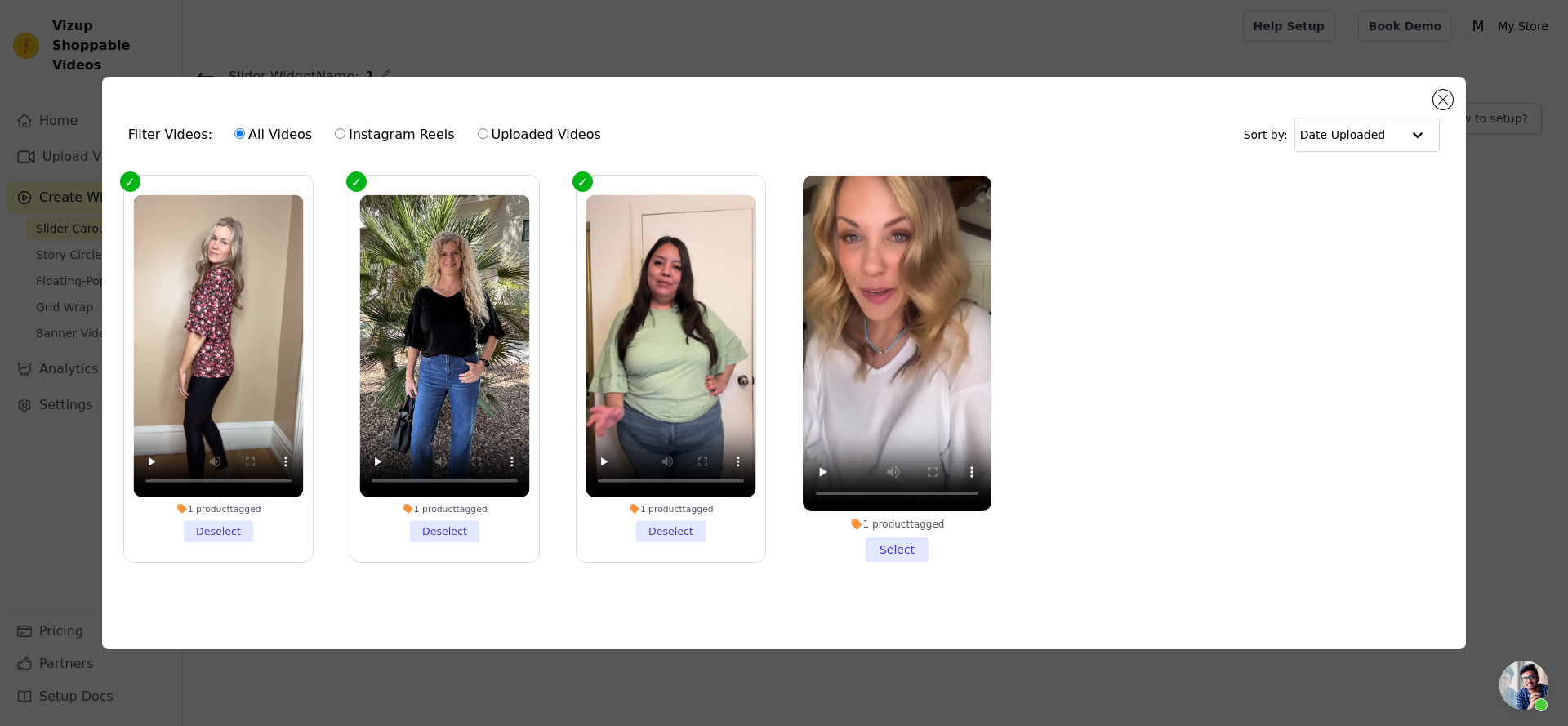
click at [890, 544] on li "1 product tagged Select" at bounding box center [897, 369] width 189 height 387
click at [0, 0] on input "1 product tagged Select" at bounding box center [0, 0] width 0 height 0
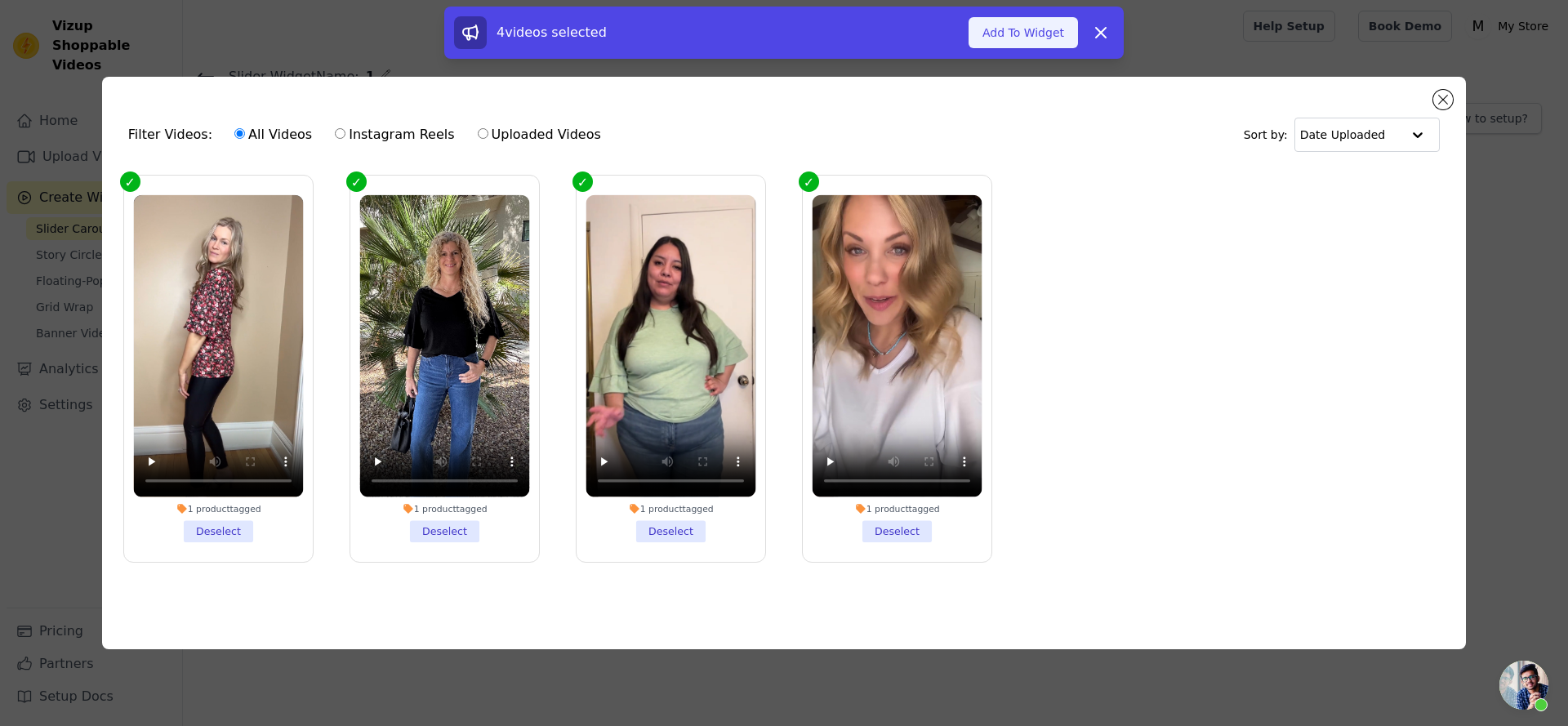
click at [1031, 21] on button "Add To Widget" at bounding box center [1023, 32] width 109 height 31
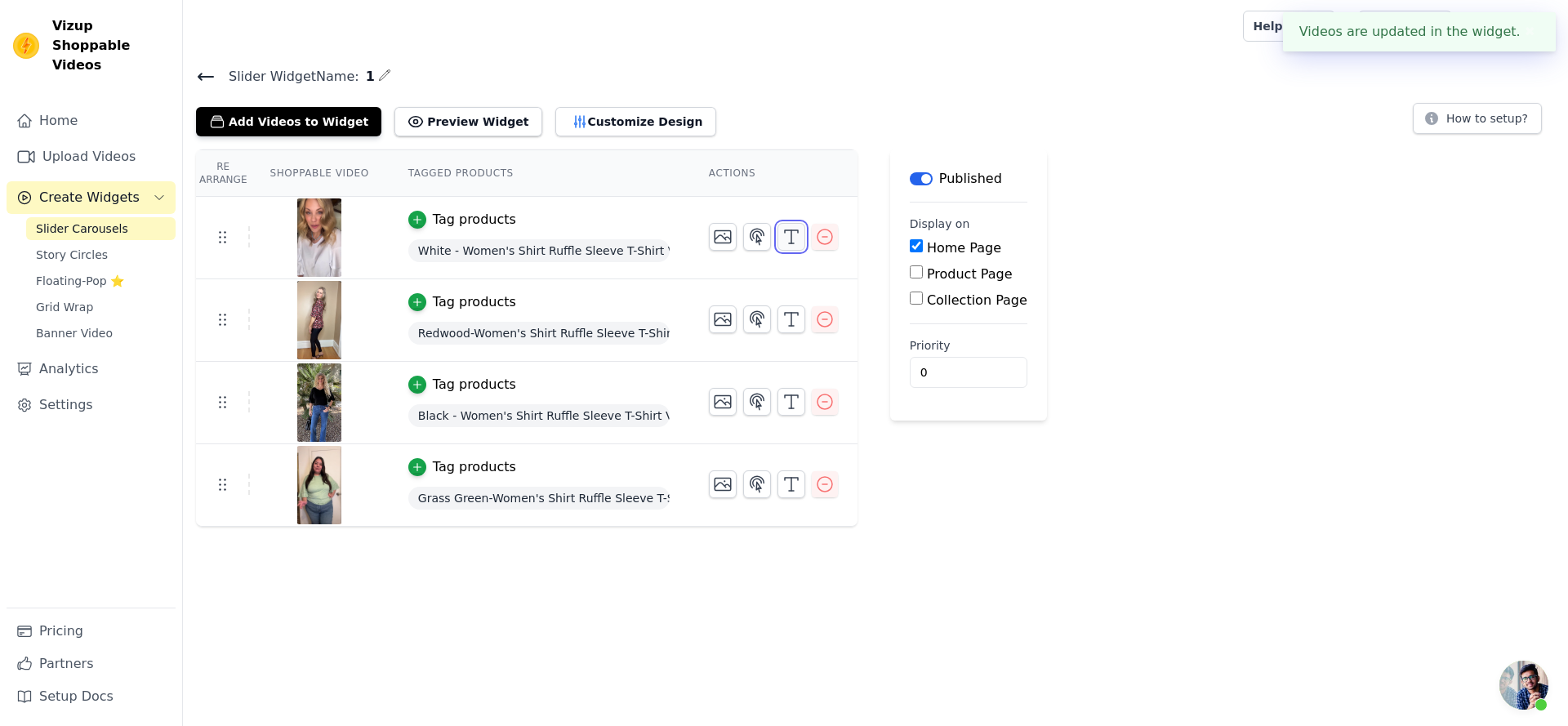
click at [793, 237] on icon "button" at bounding box center [791, 236] width 20 height 20
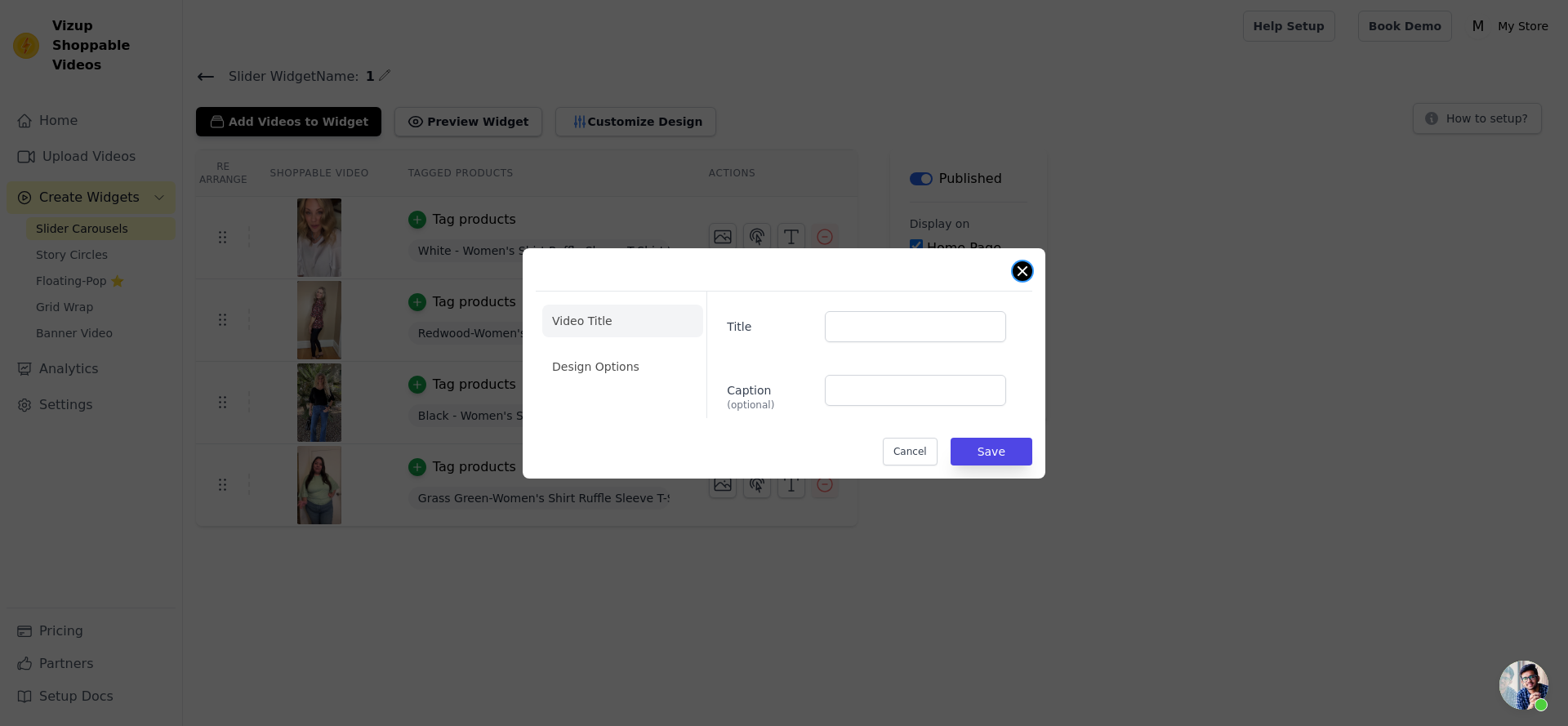
click at [1020, 265] on button "Close modal" at bounding box center [1022, 271] width 20 height 20
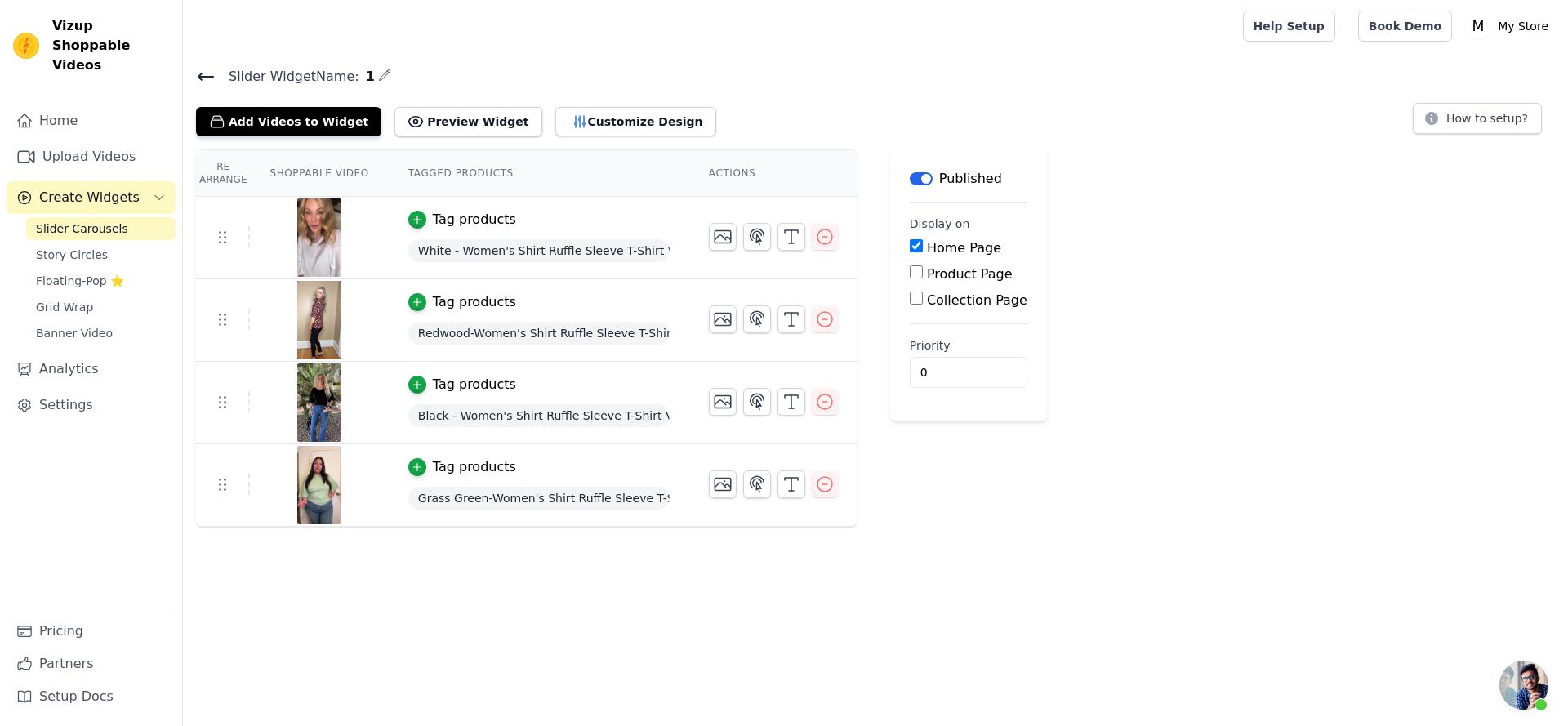
click at [1523, 678] on span "打開聊天" at bounding box center [1524, 685] width 49 height 49
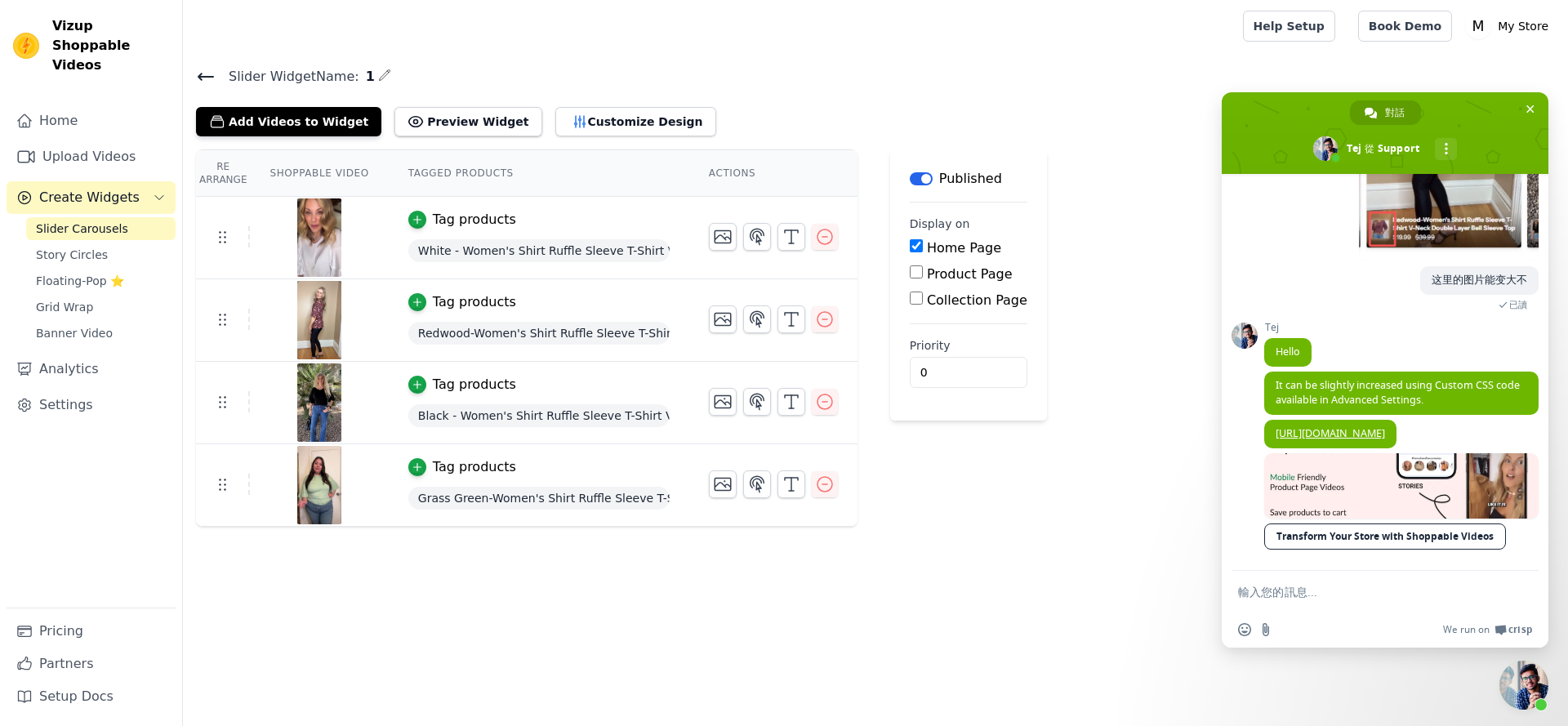
click at [1418, 599] on textarea "輸入您的訊息..." at bounding box center [1369, 591] width 261 height 40
type textarea "w"
type textarea "我可以更改视频的比例吗"
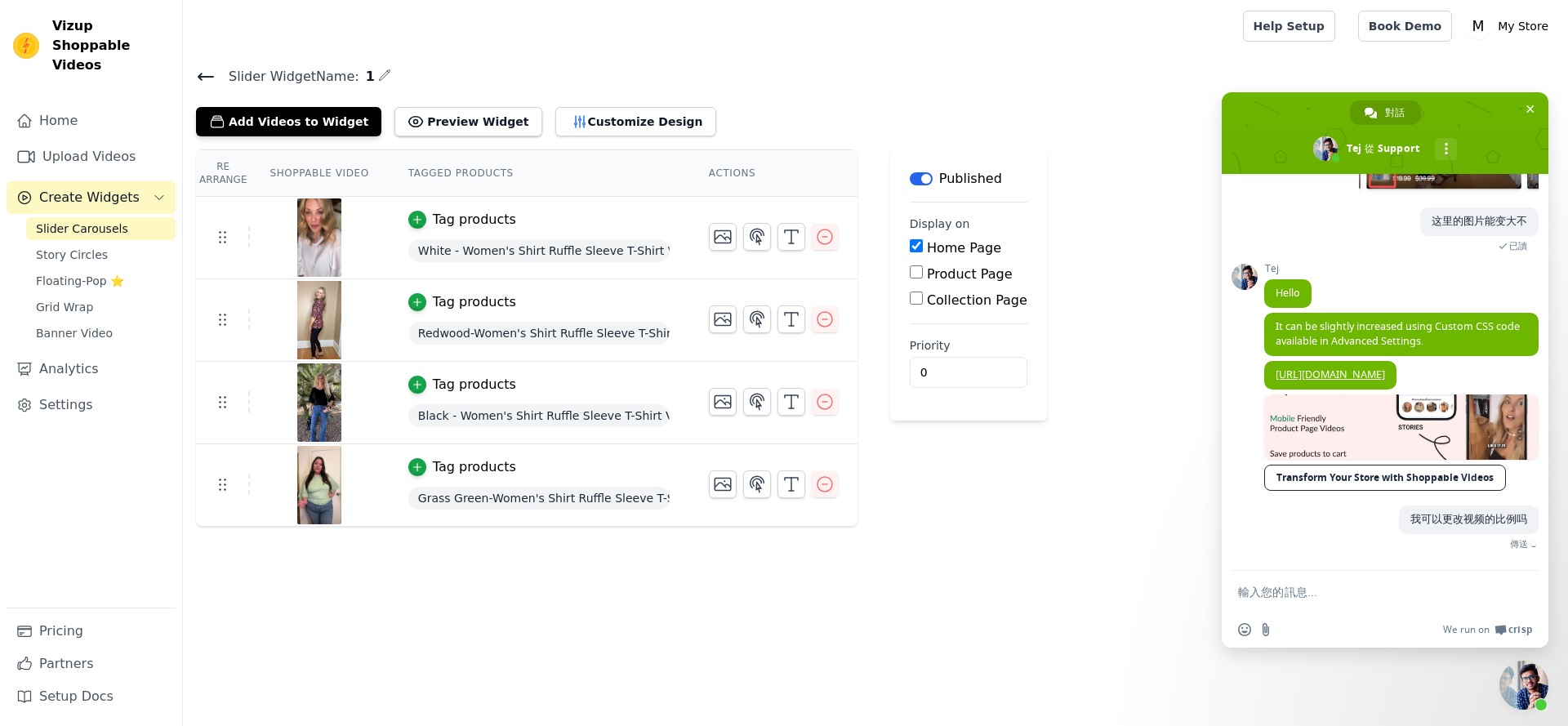
scroll to position [197, 0]
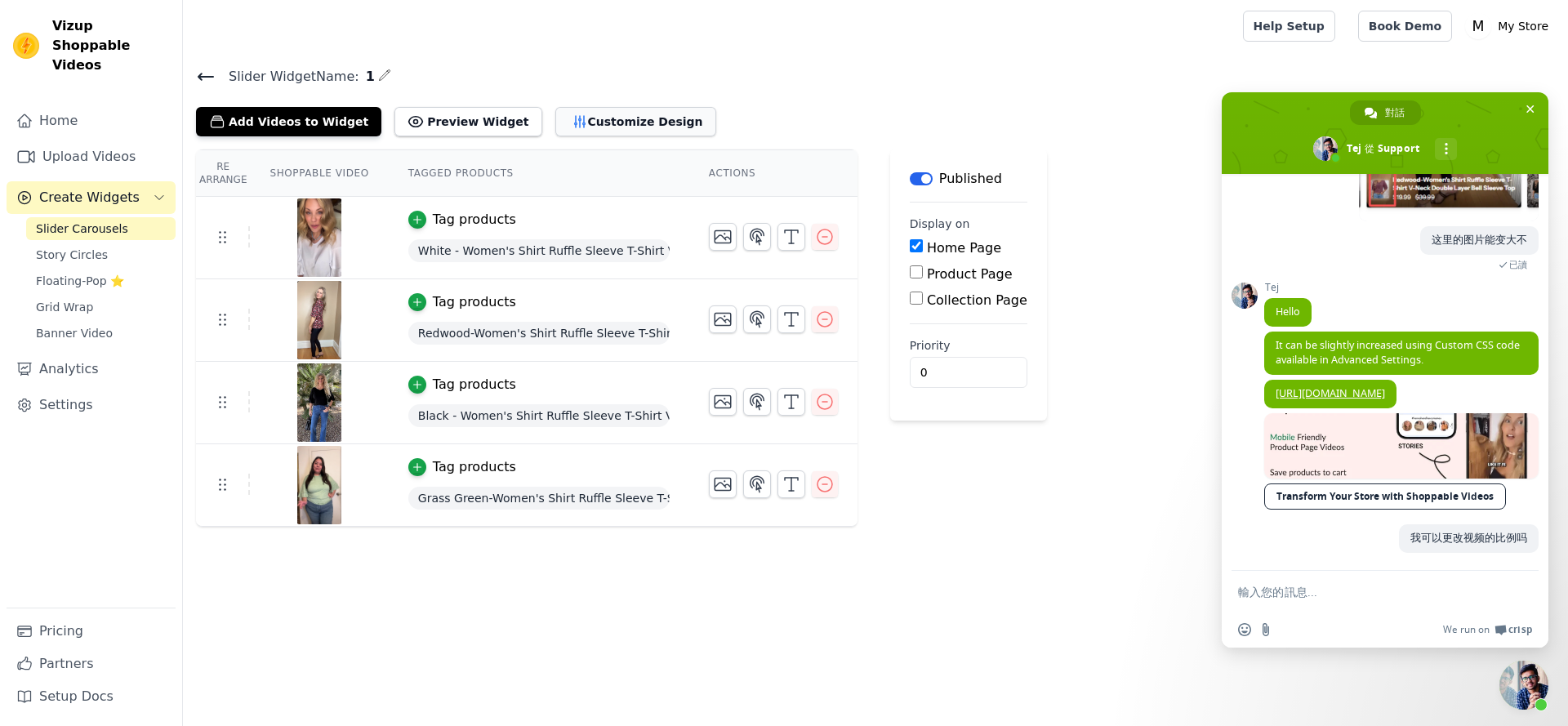
click at [583, 120] on button "Customize Design" at bounding box center [635, 121] width 161 height 29
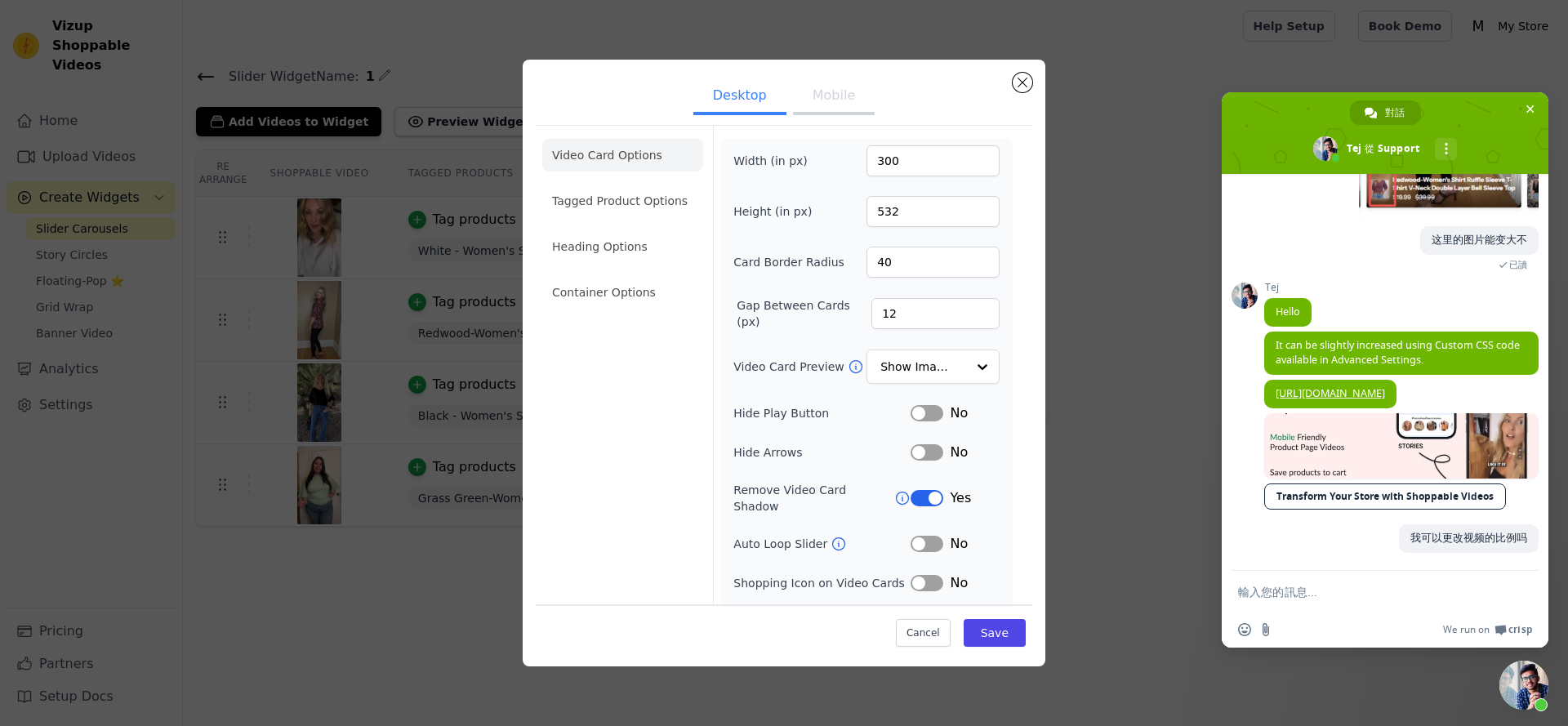
click at [809, 108] on button "Mobile" at bounding box center [833, 97] width 82 height 36
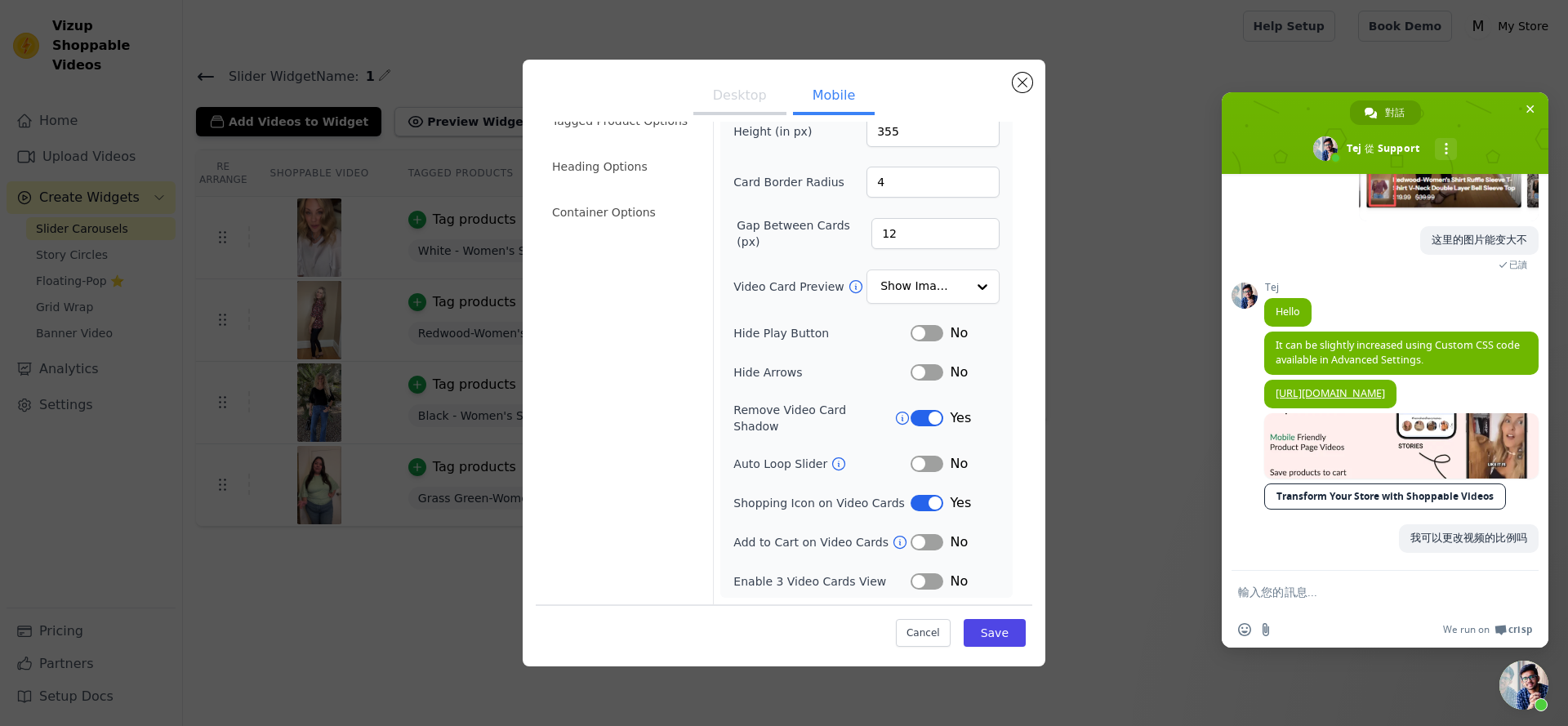
scroll to position [0, 0]
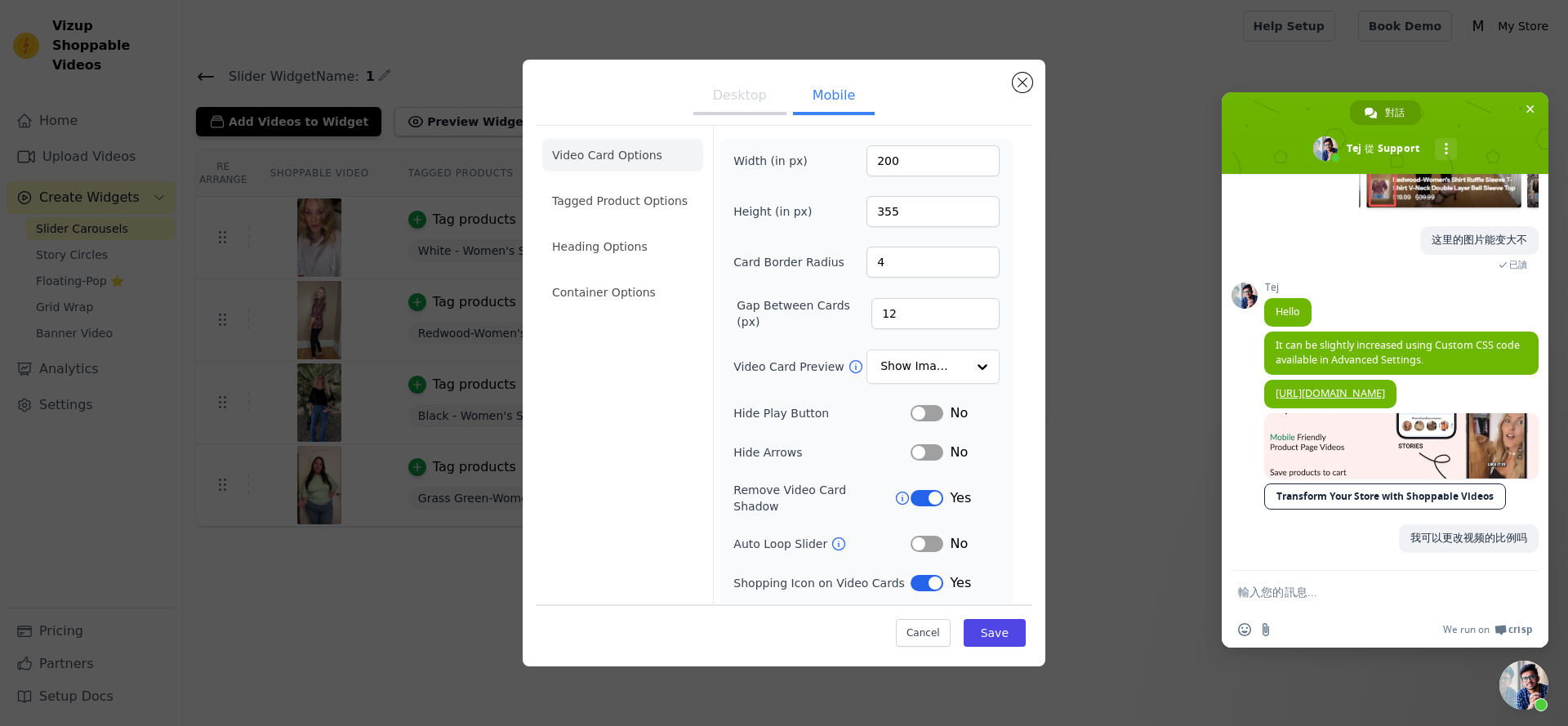
click at [654, 271] on ul "Video Card Options Tagged Product Options Heading Options Container Options" at bounding box center [623, 224] width 161 height 182
click at [653, 299] on li "Container Options" at bounding box center [623, 292] width 161 height 33
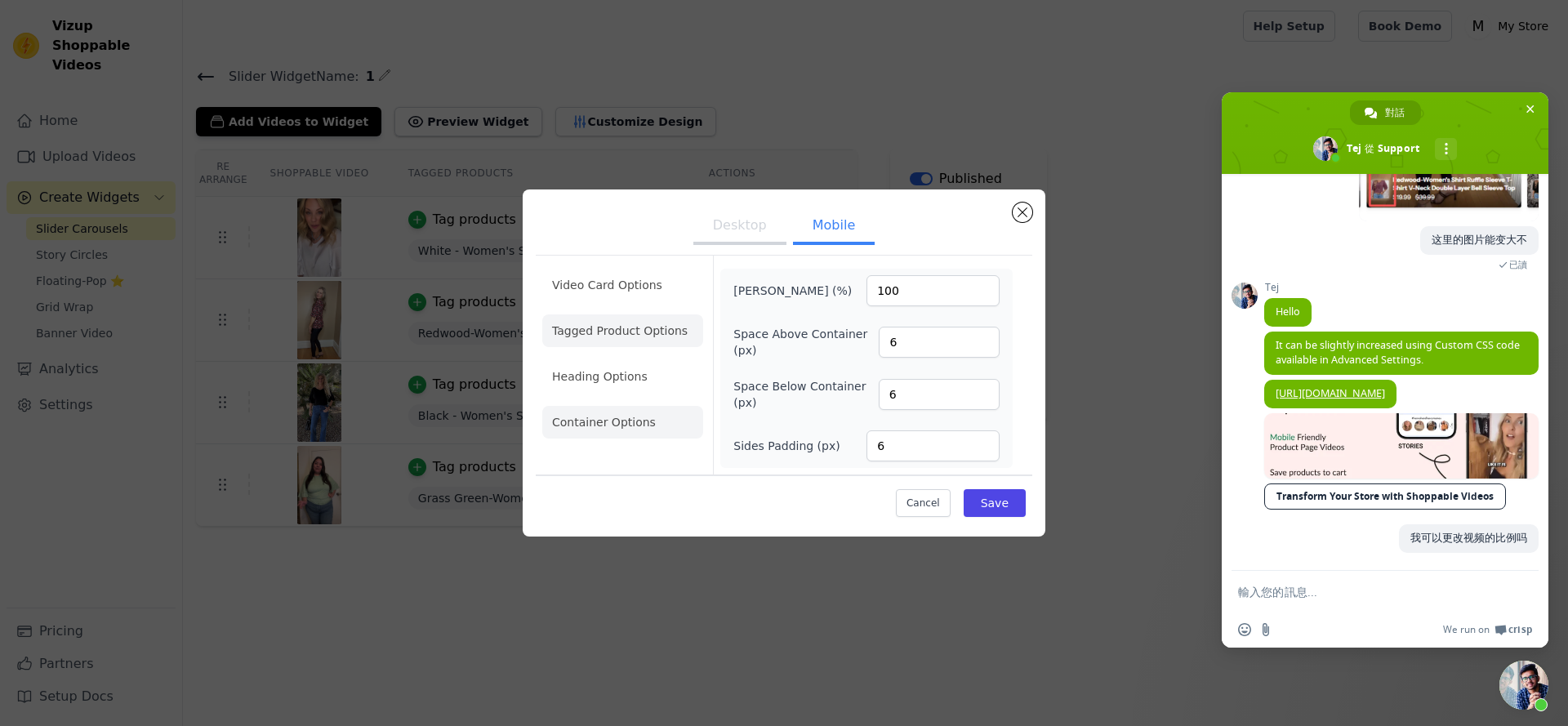
click at [608, 406] on li "Tagged Product Options" at bounding box center [623, 422] width 161 height 33
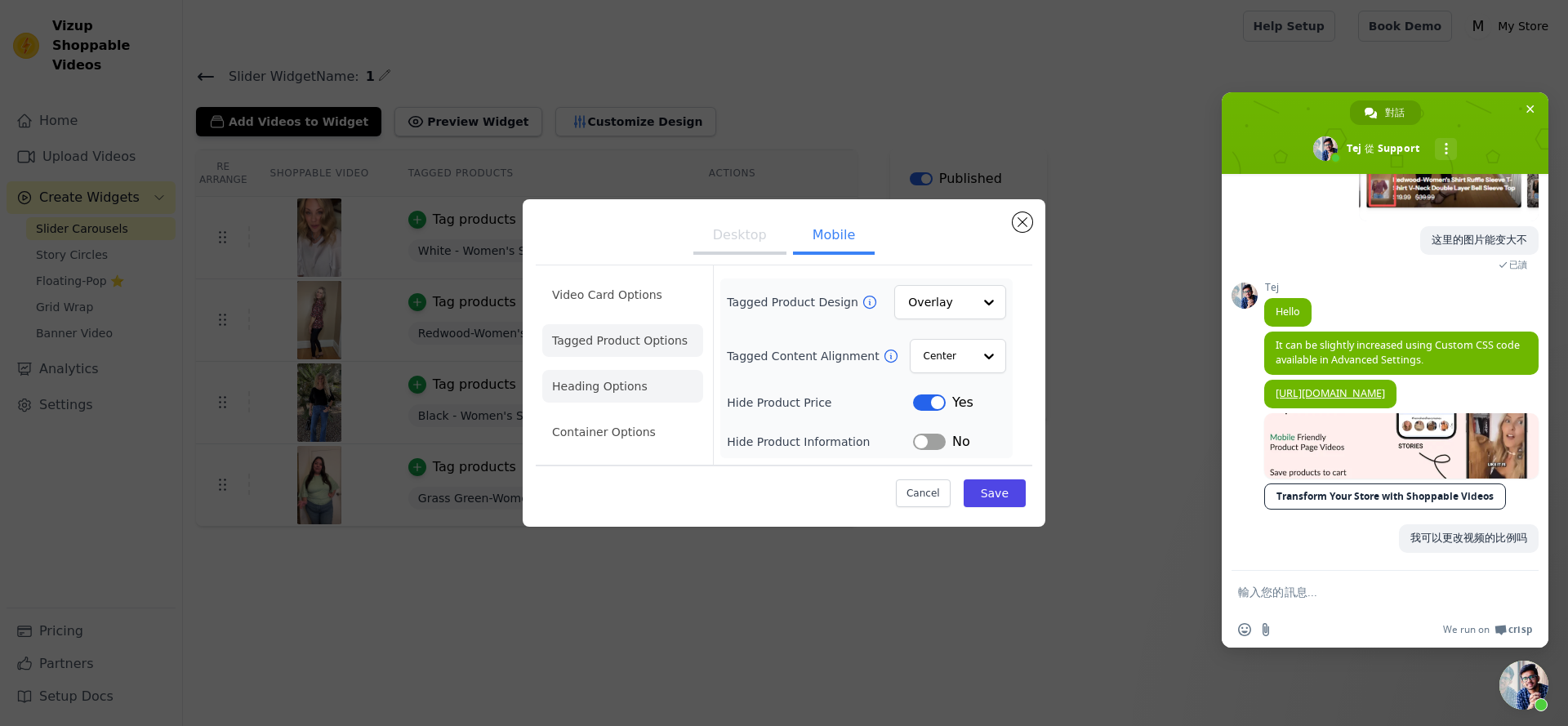
click at [610, 381] on li "Heading Options" at bounding box center [623, 386] width 161 height 33
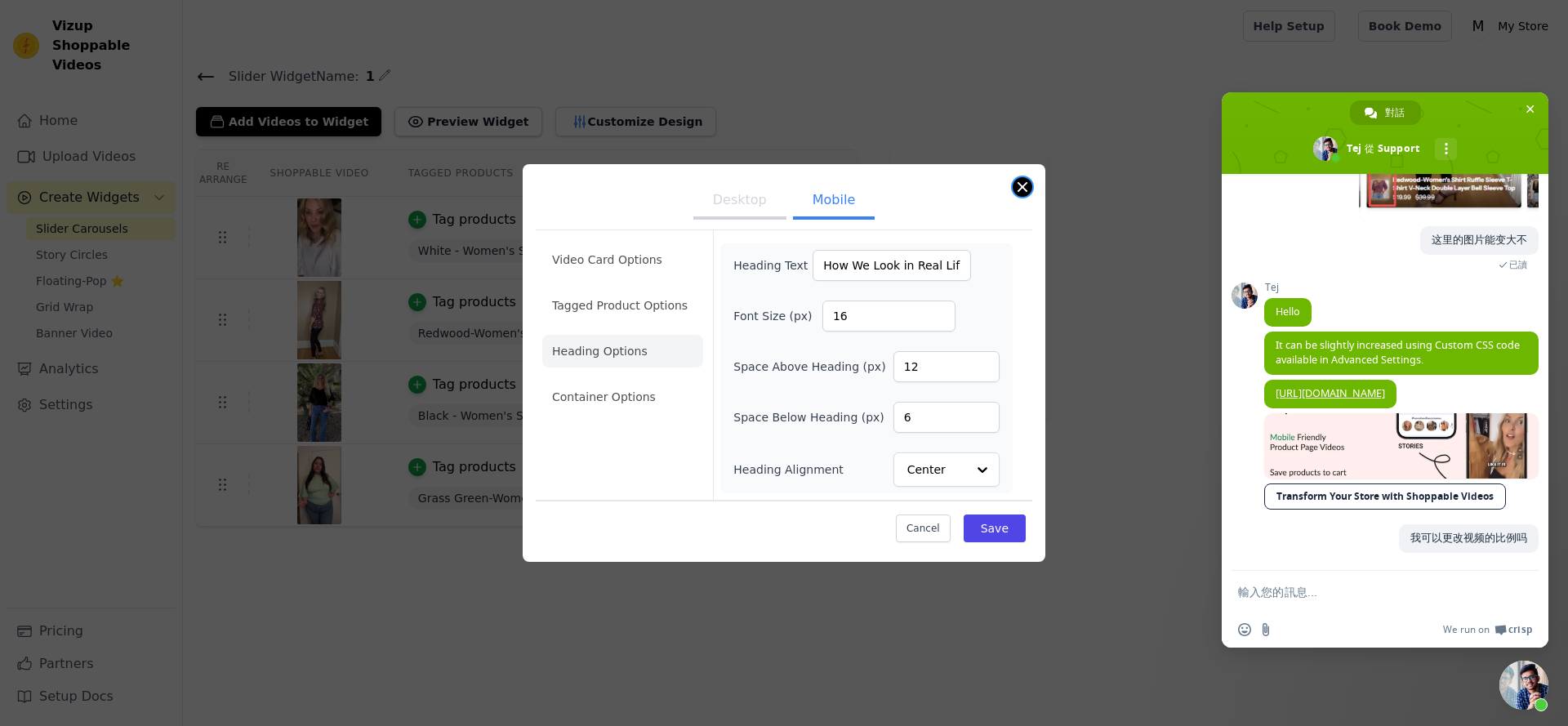
click at [1015, 183] on button "Close modal" at bounding box center [1022, 186] width 20 height 20
